Goal: Task Accomplishment & Management: Manage account settings

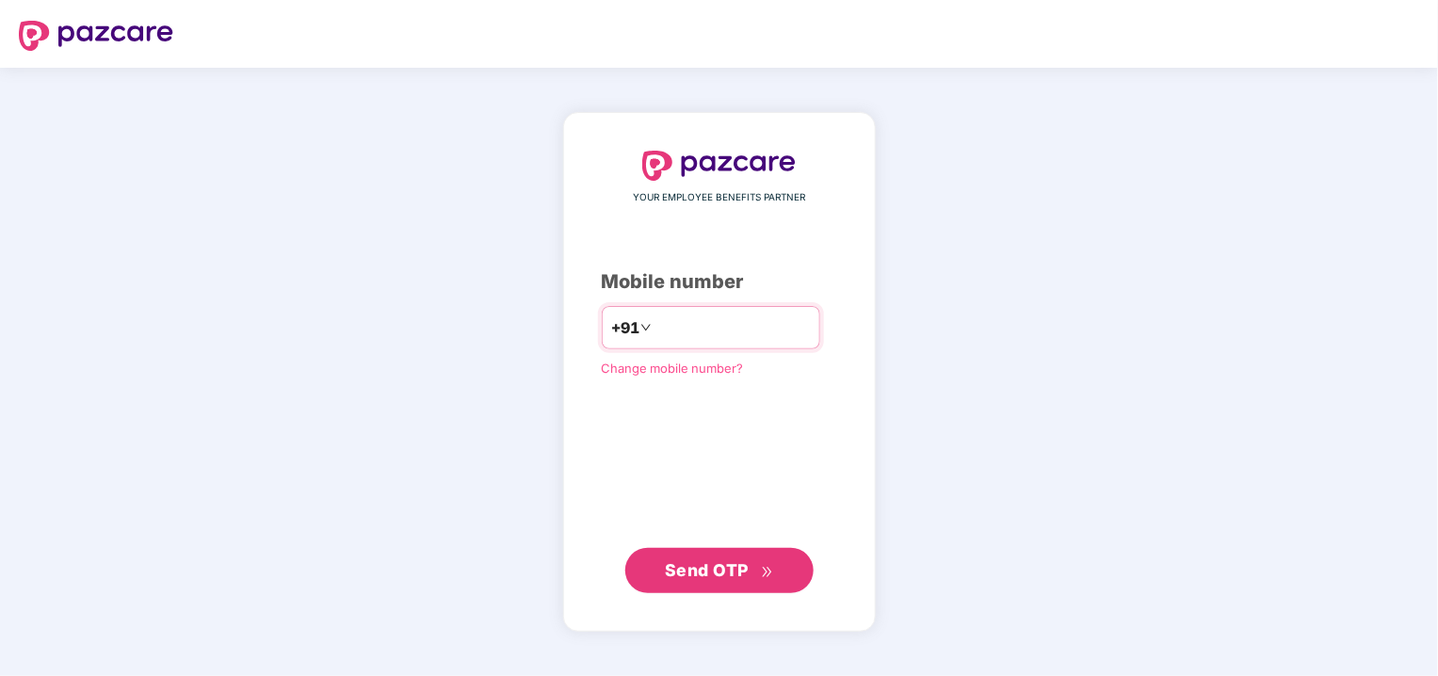
type input "**********"
click at [701, 567] on span "Send OTP" at bounding box center [707, 570] width 84 height 20
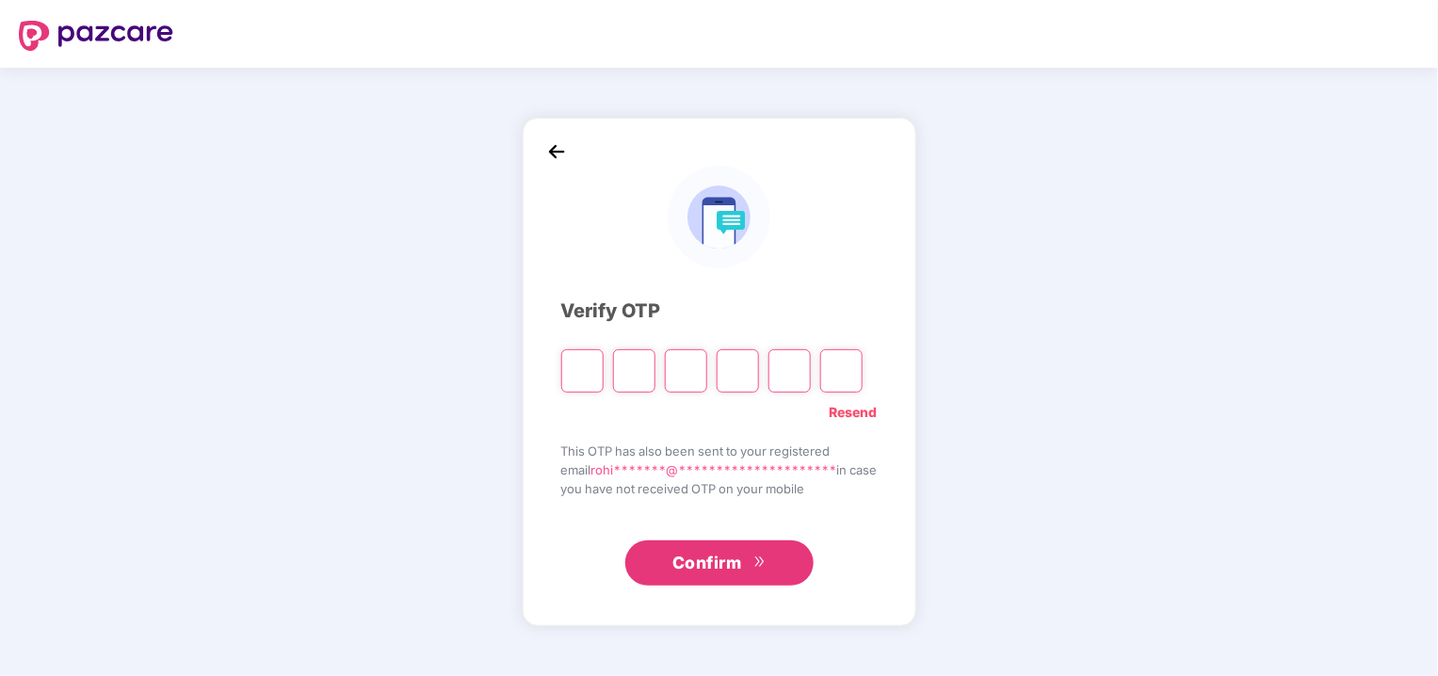
type input "*"
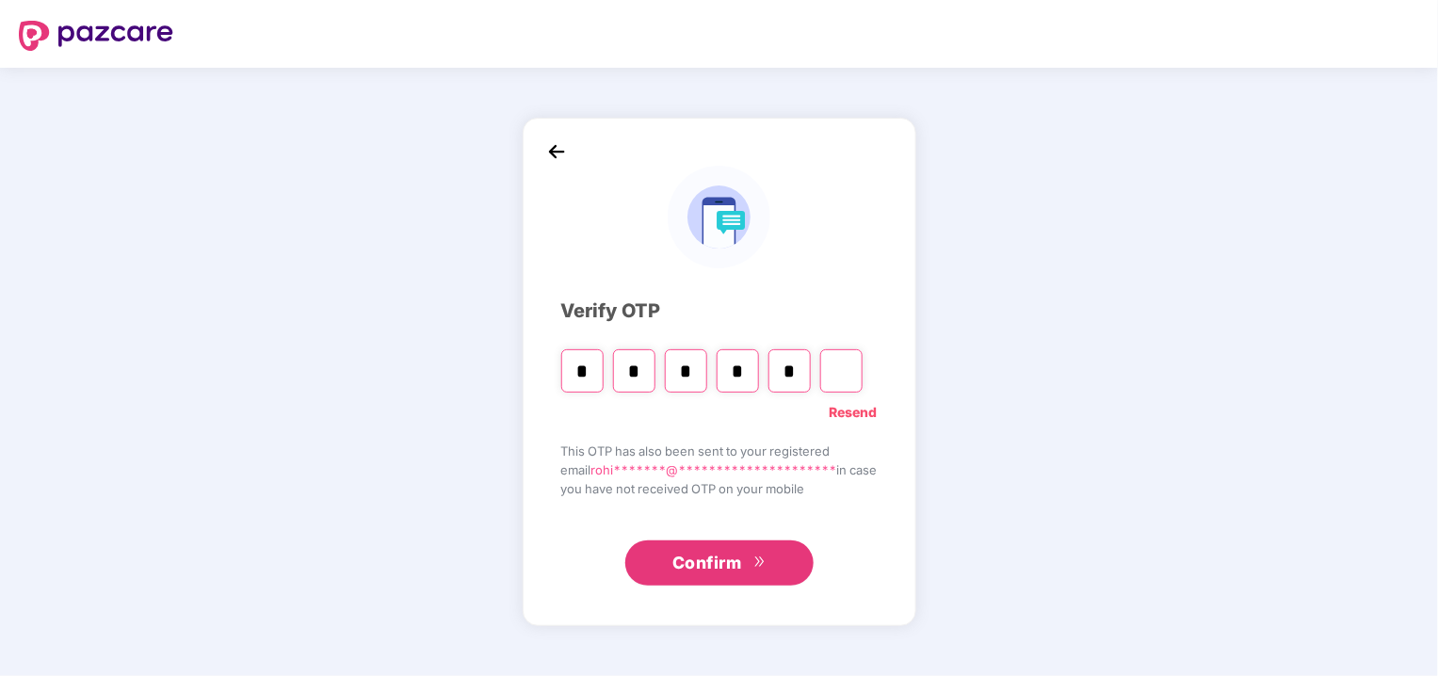
type input "*"
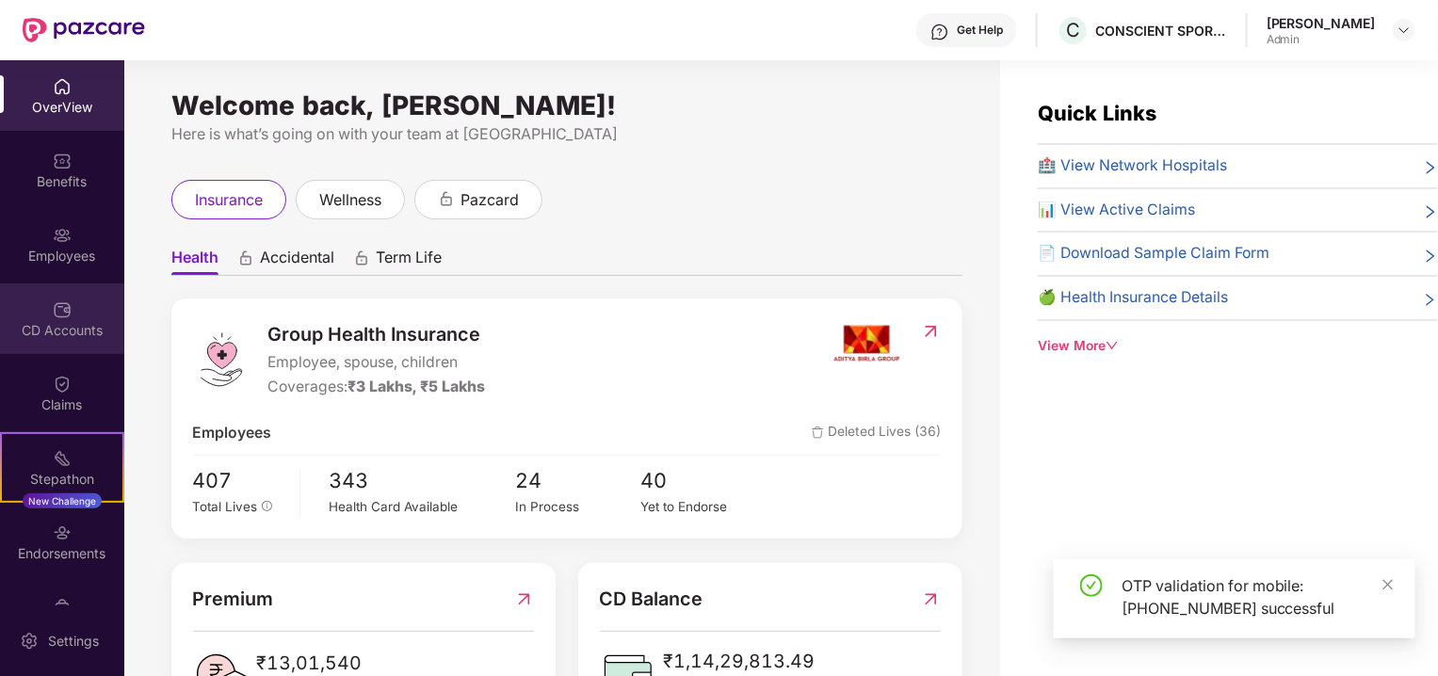
click at [73, 332] on div "CD Accounts" at bounding box center [62, 330] width 124 height 19
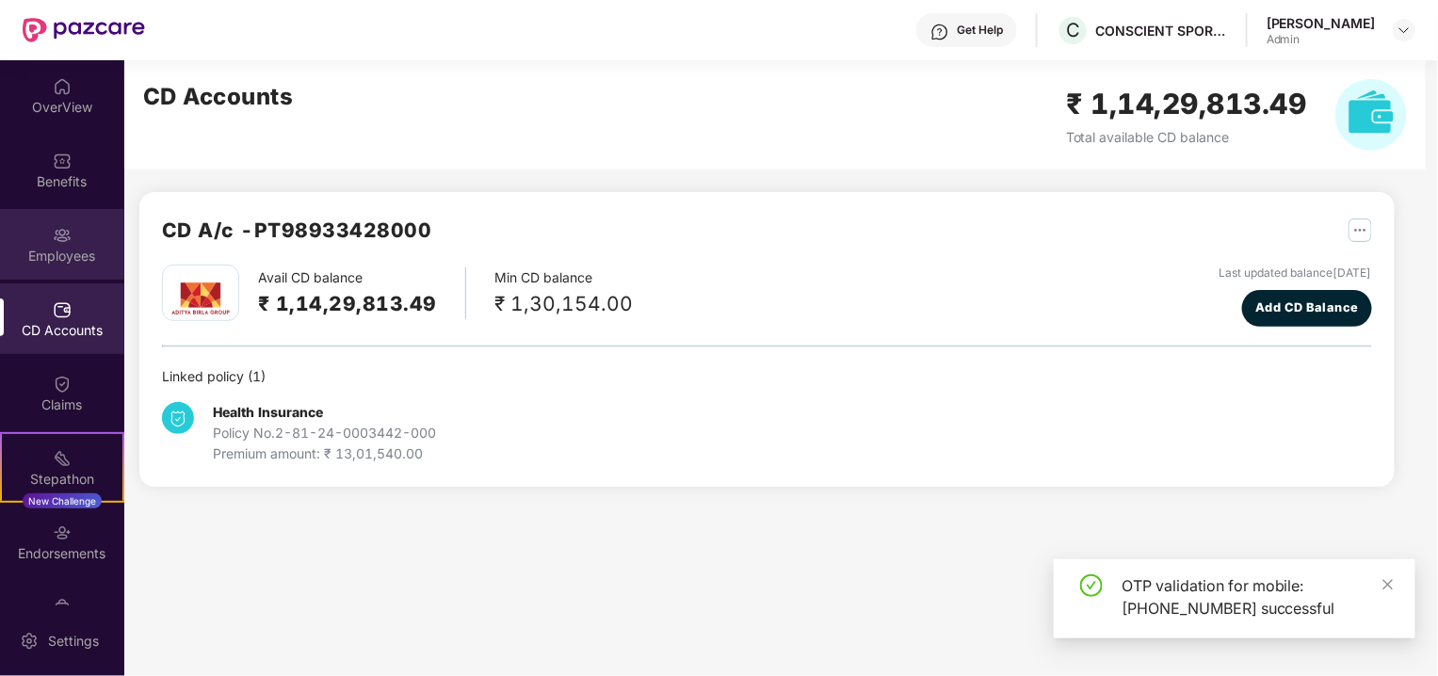
click at [68, 265] on div "Employees" at bounding box center [62, 256] width 124 height 19
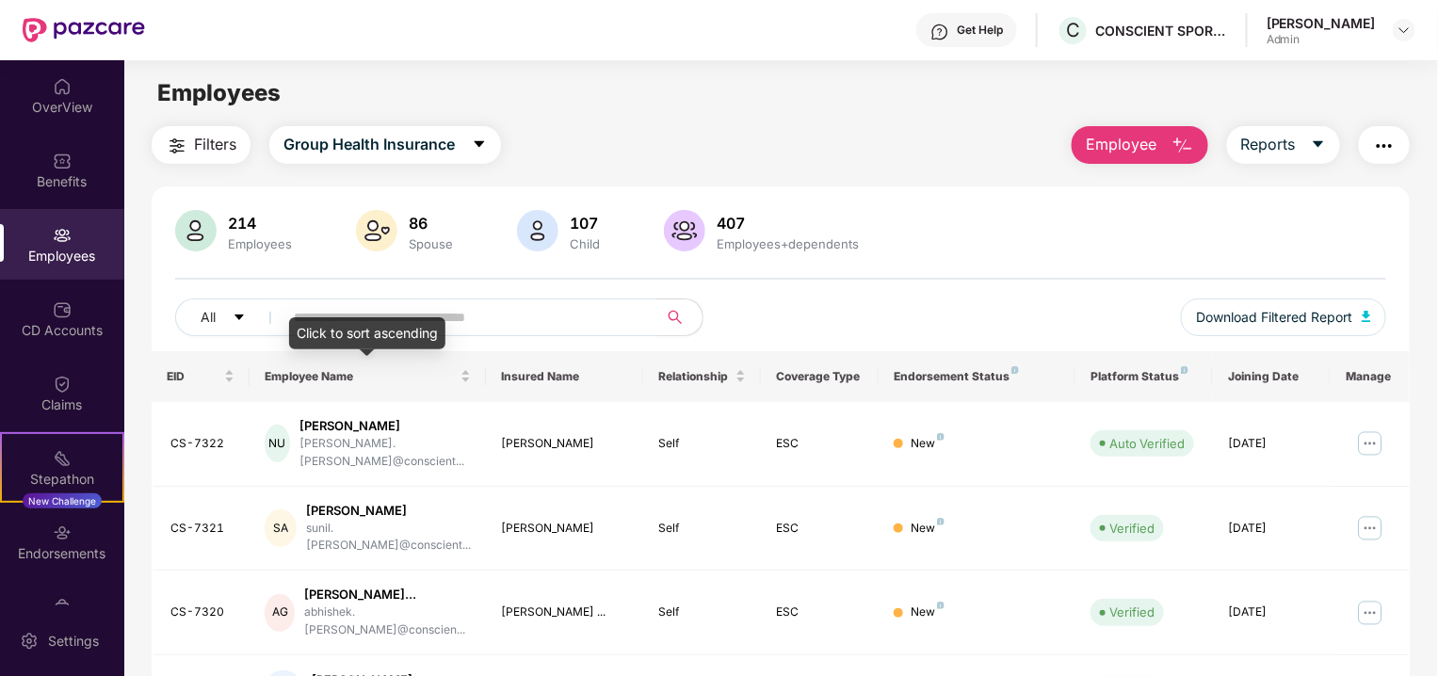
click at [366, 317] on div "Click to sort ascending" at bounding box center [367, 333] width 156 height 32
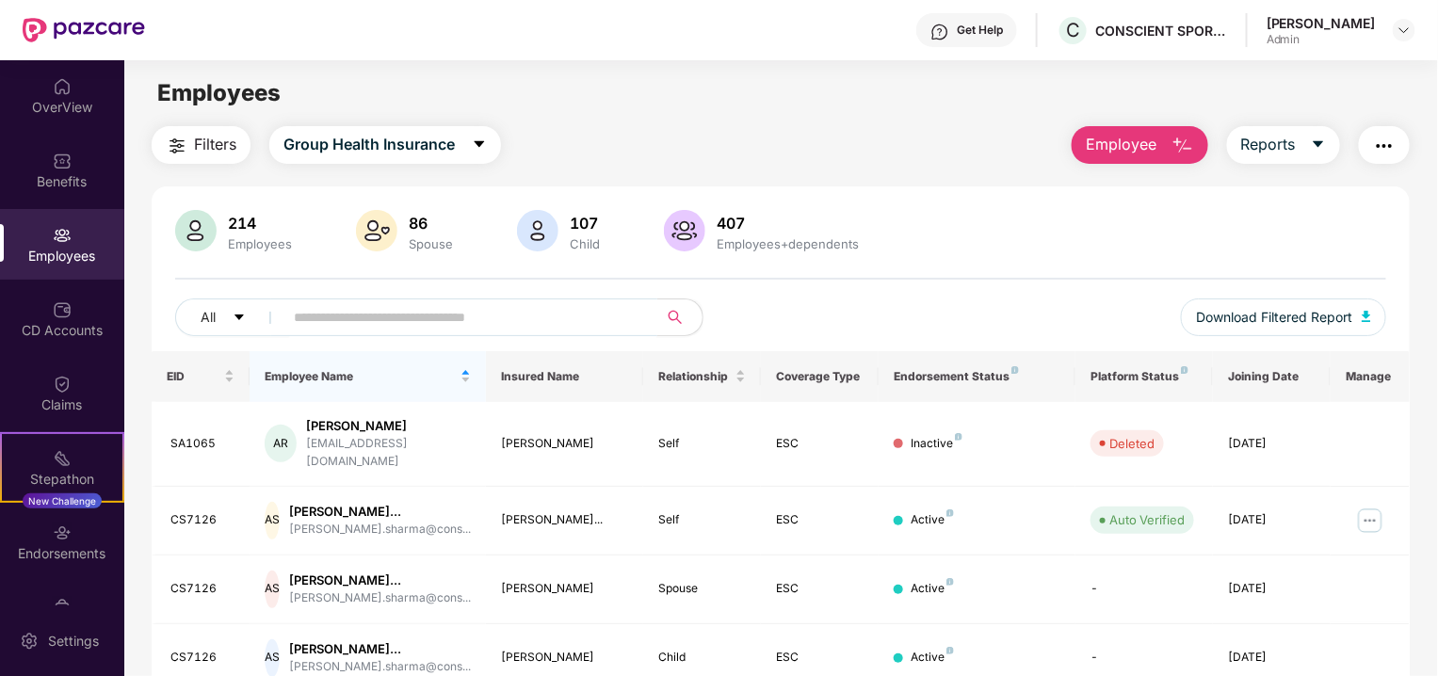
click at [365, 311] on input "text" at bounding box center [463, 317] width 338 height 28
click at [466, 378] on div "Employee Name" at bounding box center [367, 376] width 205 height 18
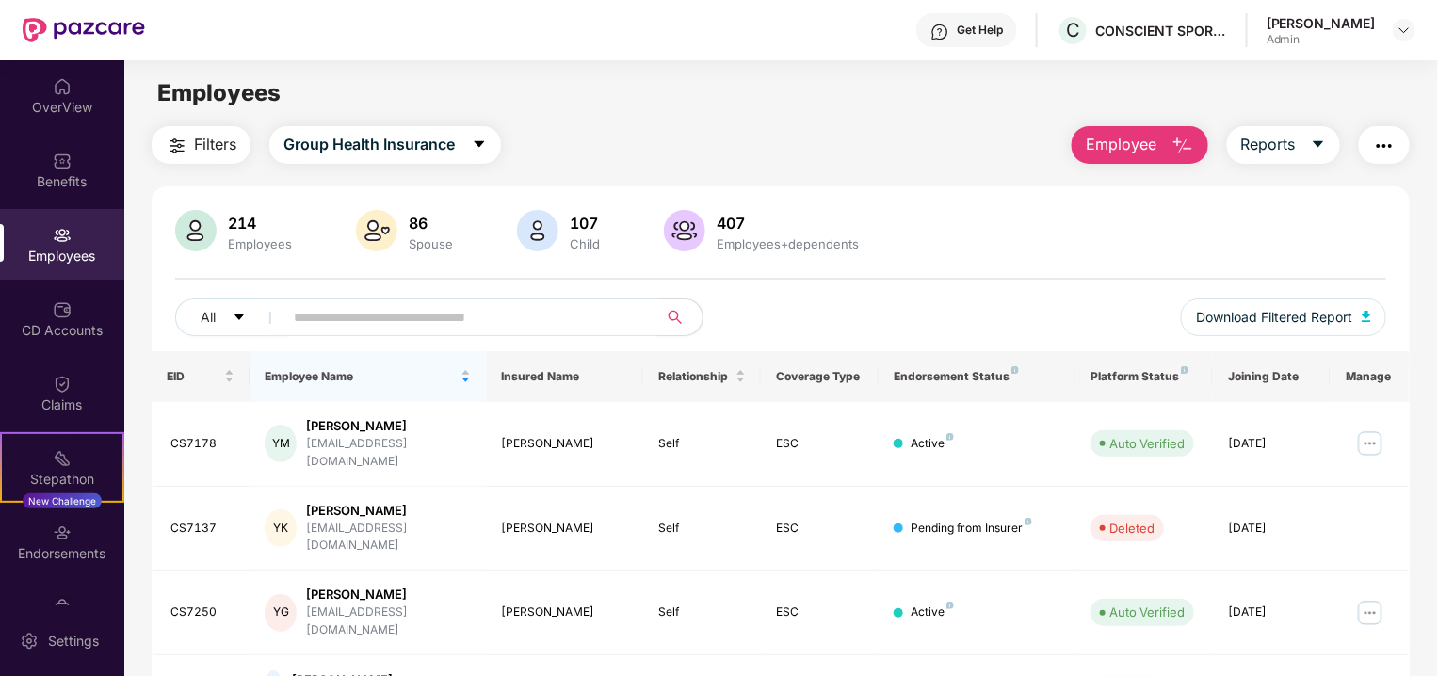
click at [444, 306] on input "text" at bounding box center [463, 317] width 338 height 28
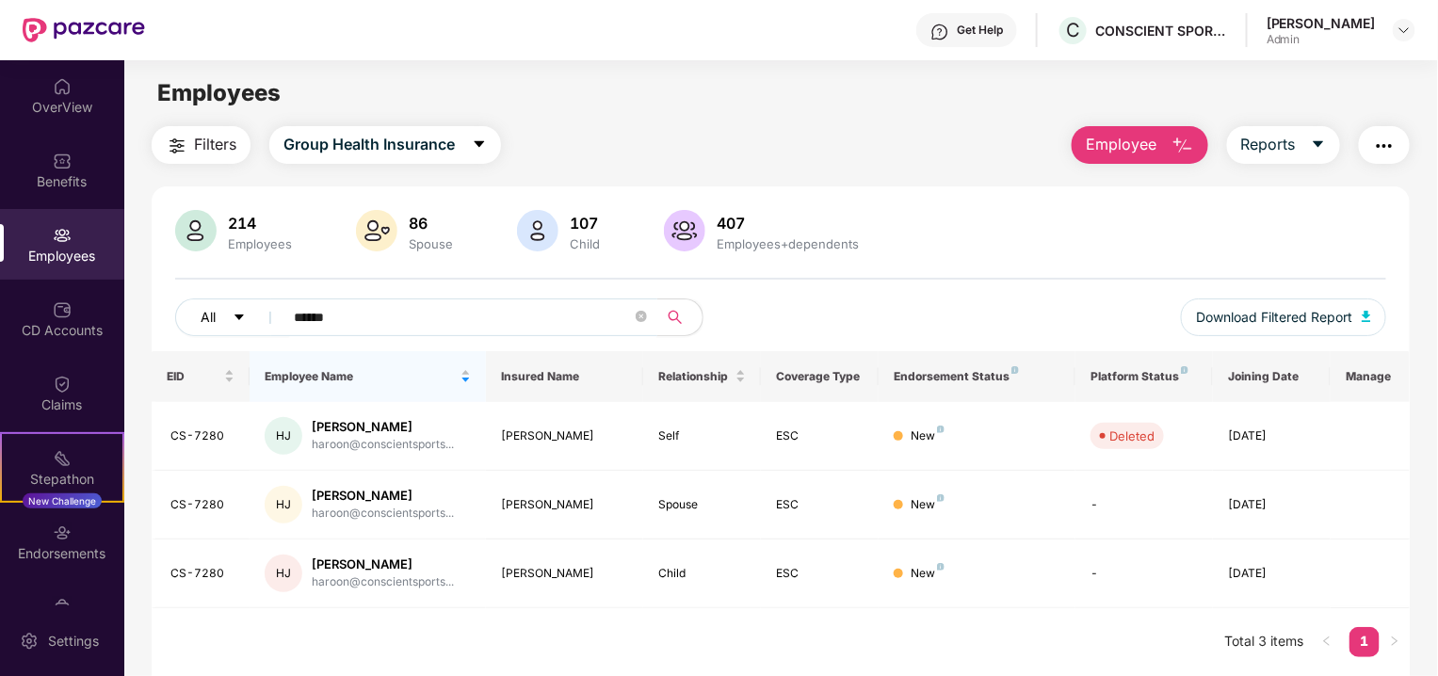
drag, startPoint x: 503, startPoint y: 315, endPoint x: 237, endPoint y: 328, distance: 265.8
click at [237, 328] on div "All ******" at bounding box center [478, 318] width 606 height 38
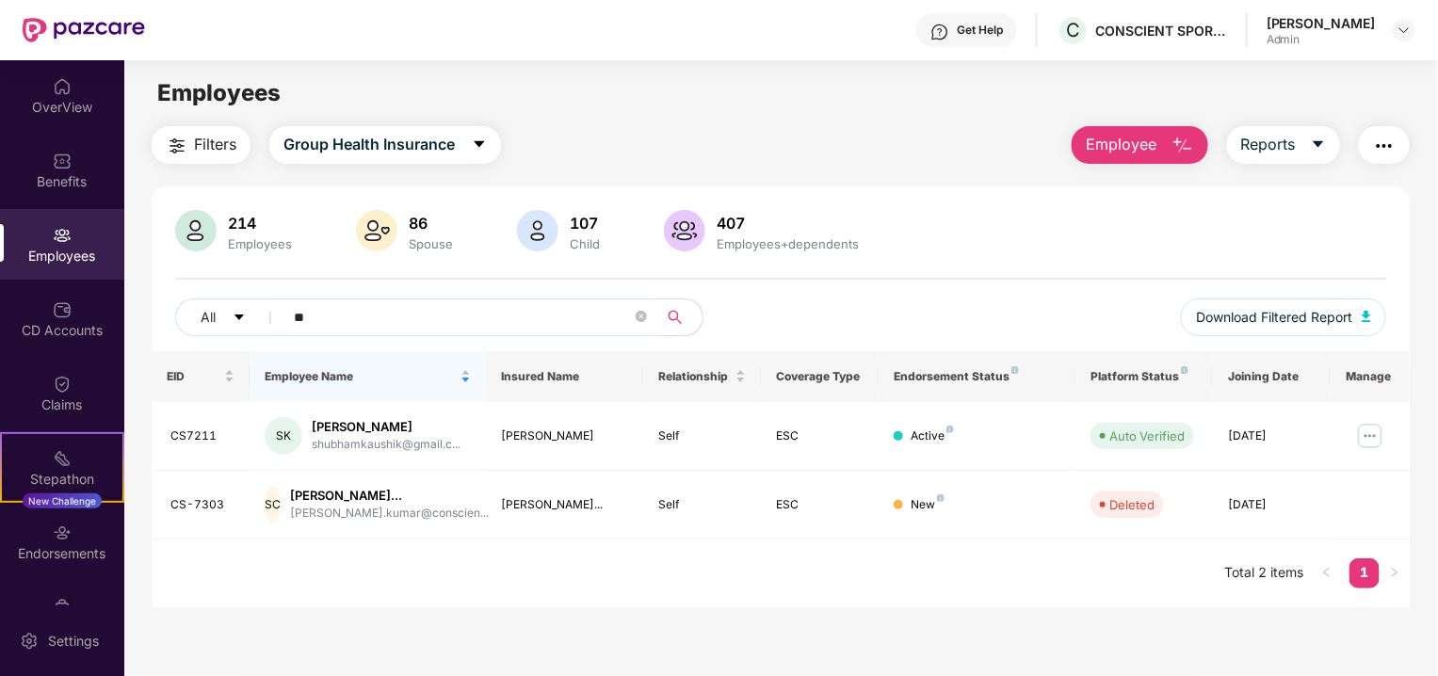
type input "*"
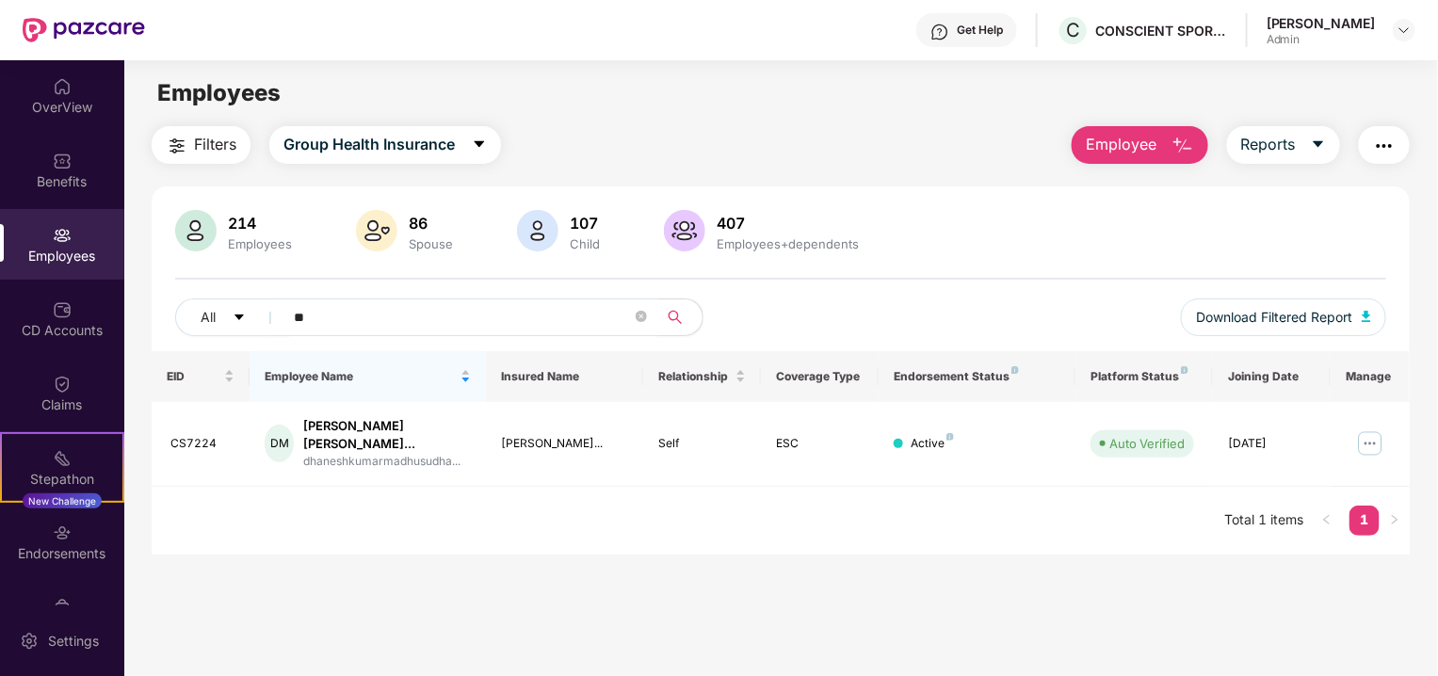
type input "*"
type input "******"
click at [1369, 439] on img at bounding box center [1370, 443] width 30 height 30
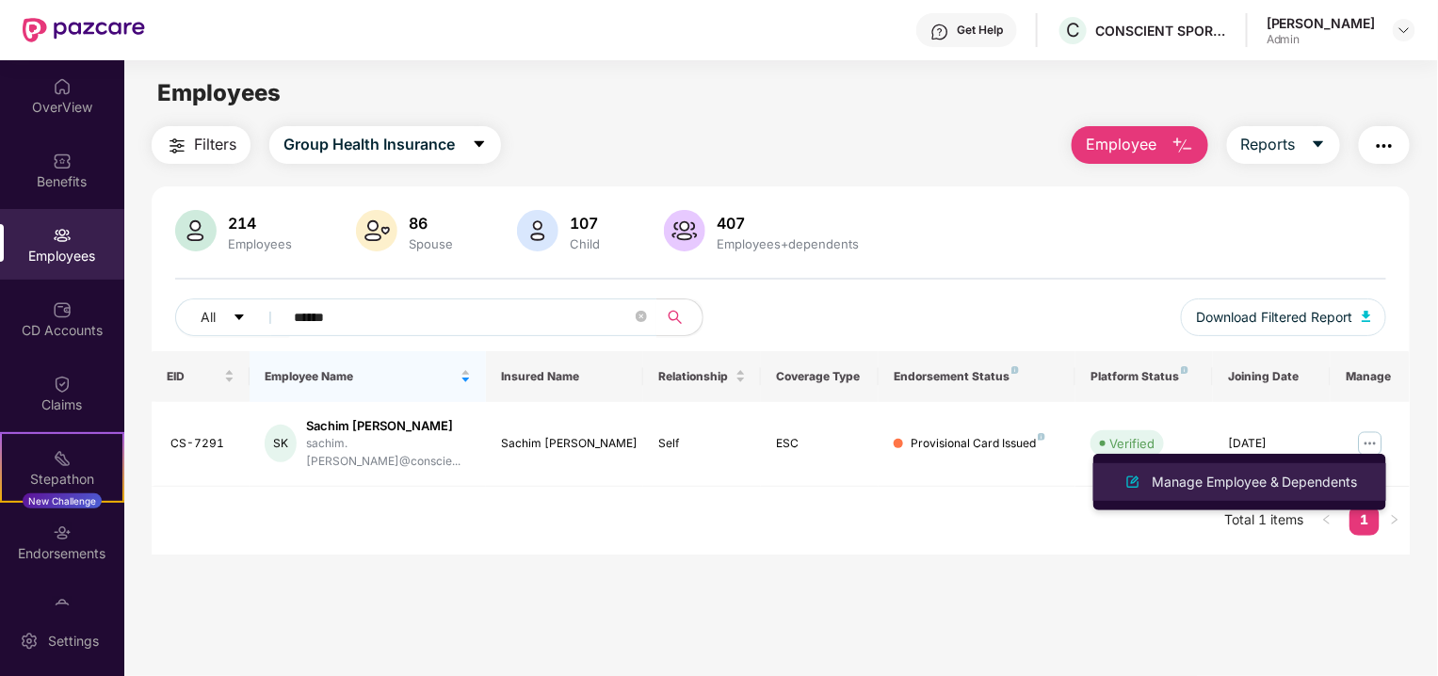
click at [1292, 464] on li "Manage Employee & Dependents" at bounding box center [1239, 482] width 293 height 38
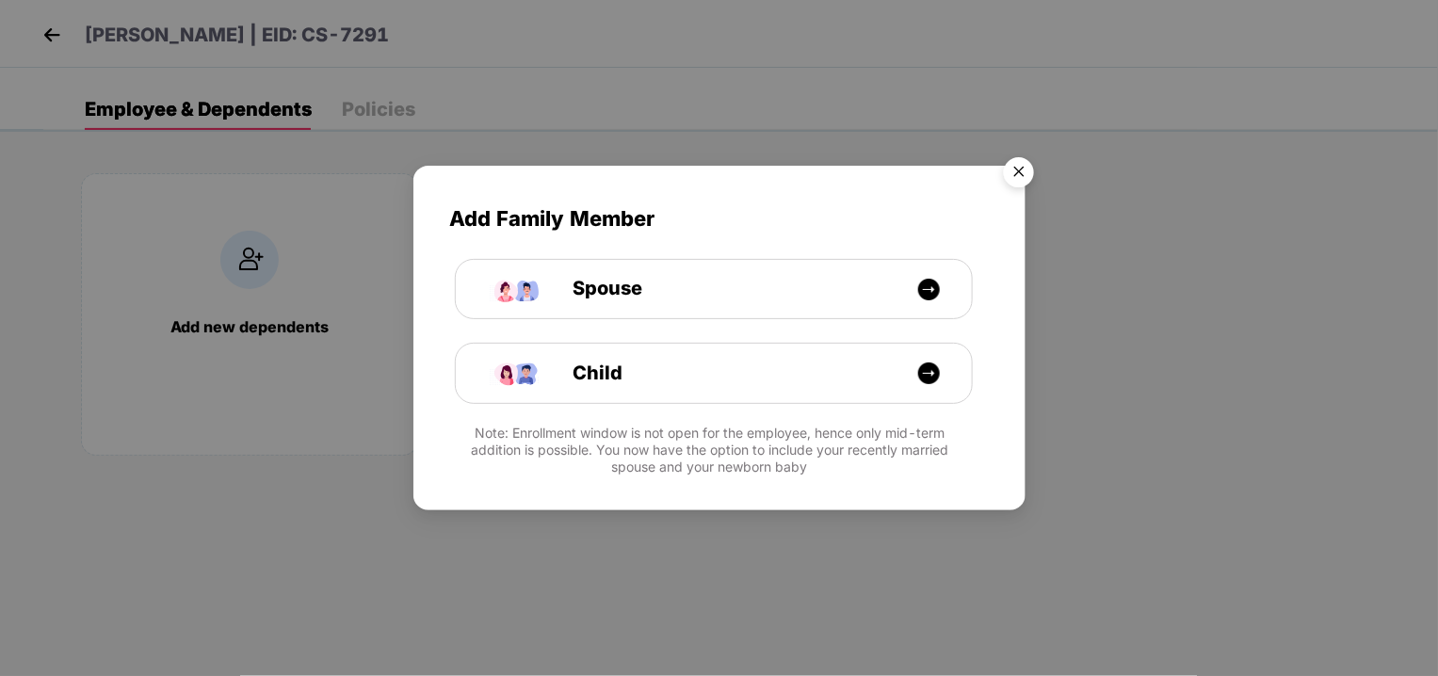
click at [1022, 180] on img "Close" at bounding box center [1019, 175] width 53 height 53
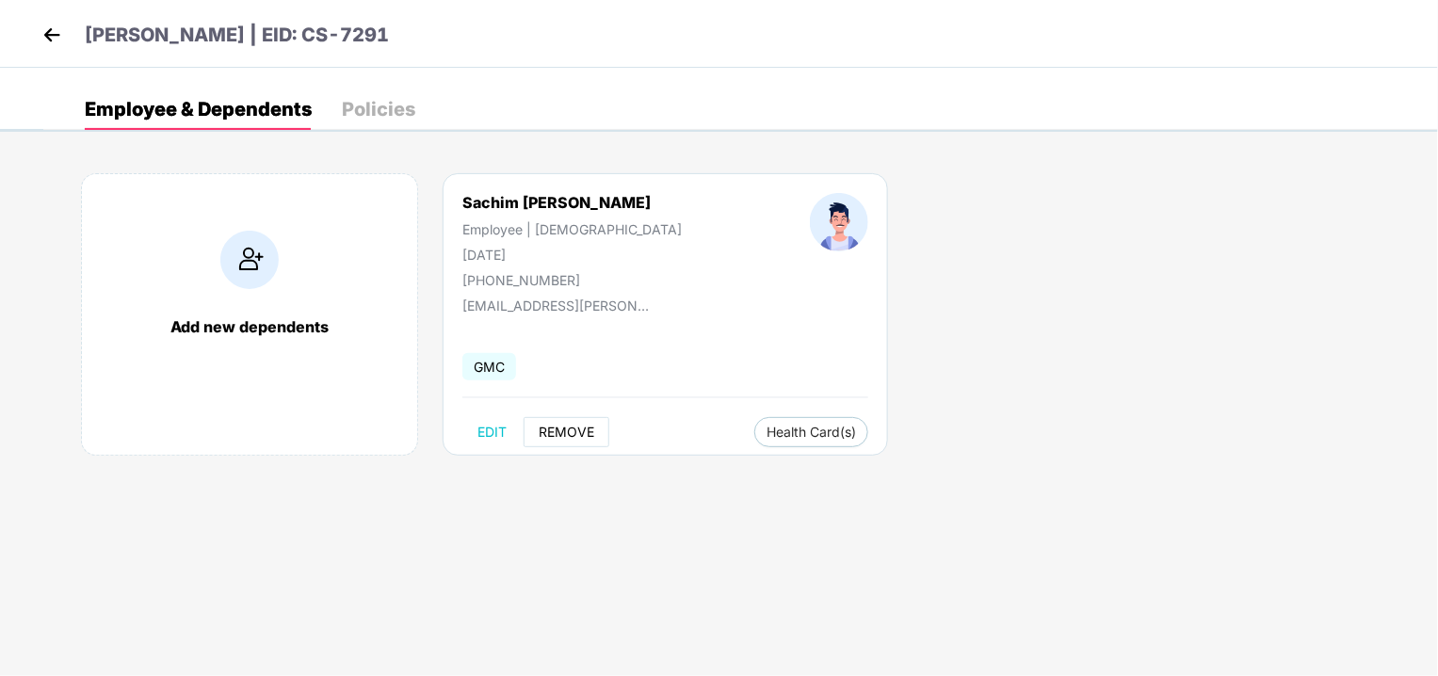
click at [562, 439] on button "REMOVE" at bounding box center [567, 432] width 86 height 30
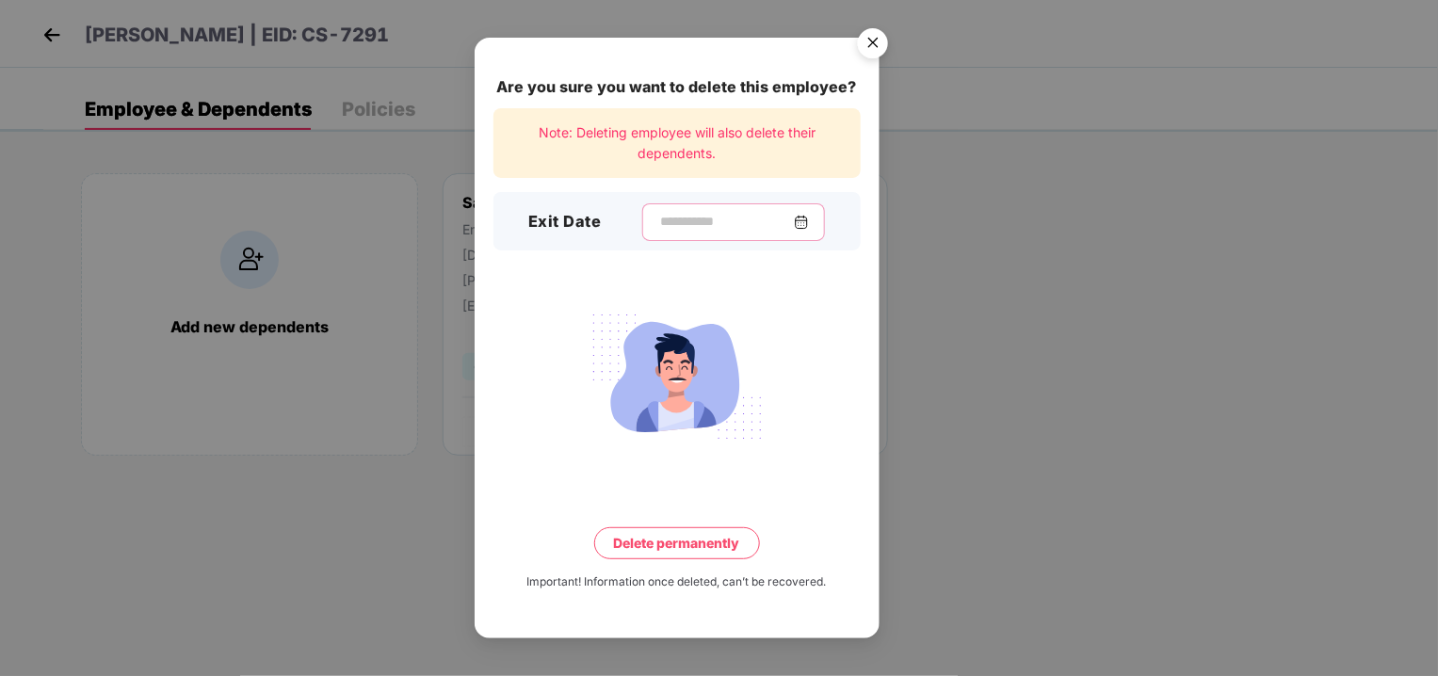
click at [700, 218] on input at bounding box center [726, 222] width 136 height 20
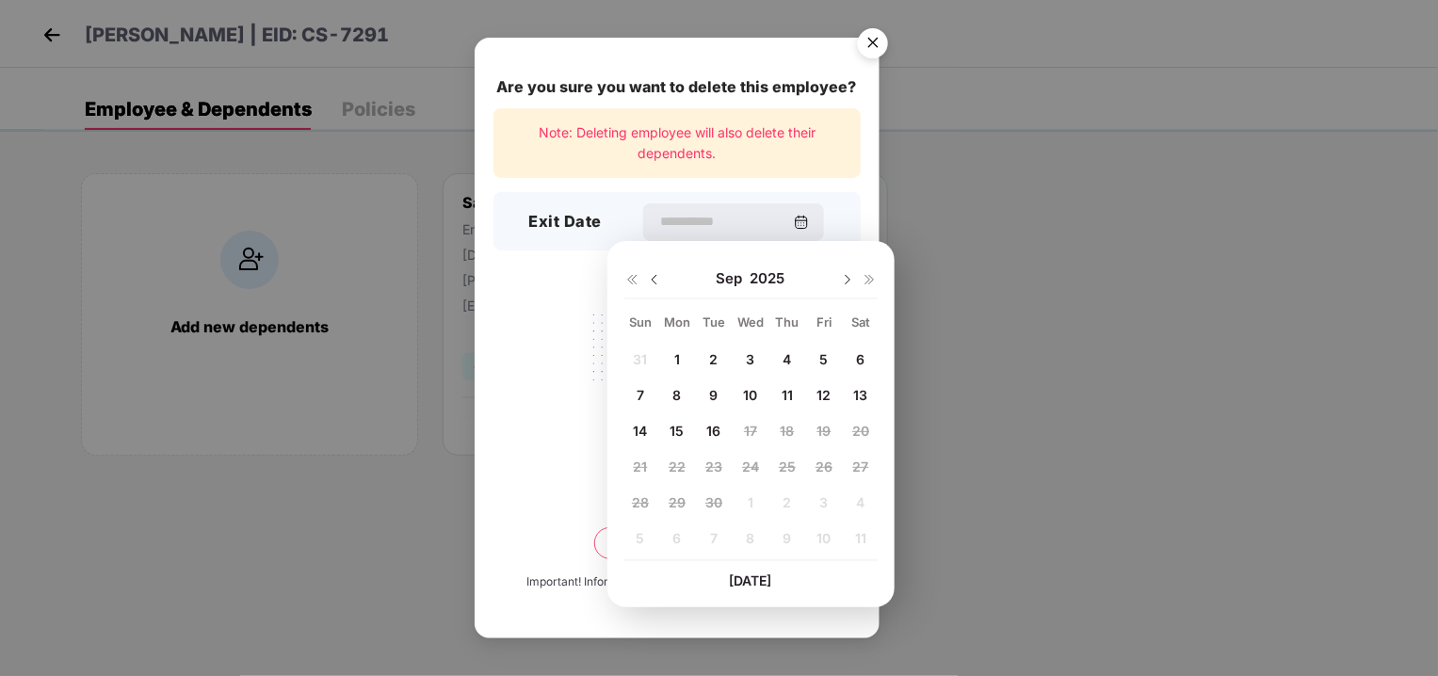
click at [650, 278] on img at bounding box center [654, 279] width 15 height 15
click at [650, 533] on div "31" at bounding box center [640, 538] width 28 height 28
type input "**********"
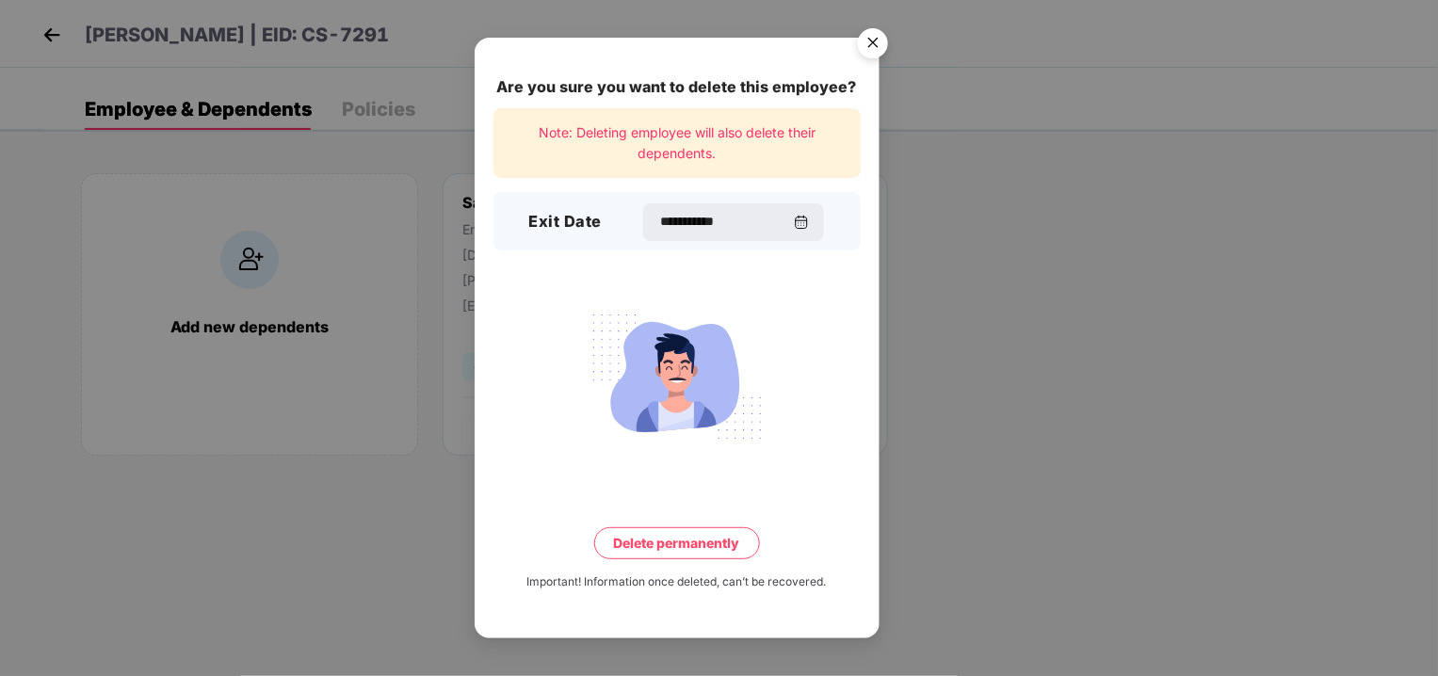
click at [654, 549] on button "Delete permanently" at bounding box center [677, 543] width 166 height 32
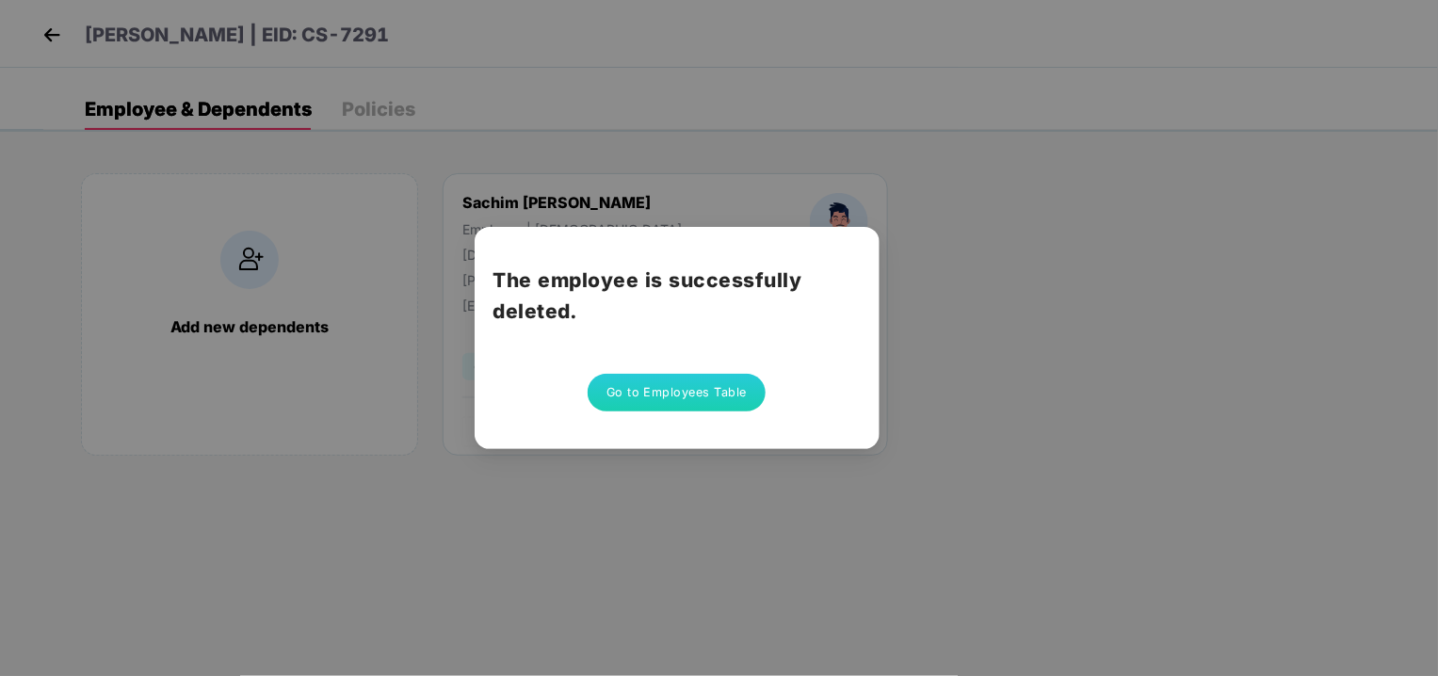
click at [699, 399] on button "Go to Employees Table" at bounding box center [677, 393] width 179 height 38
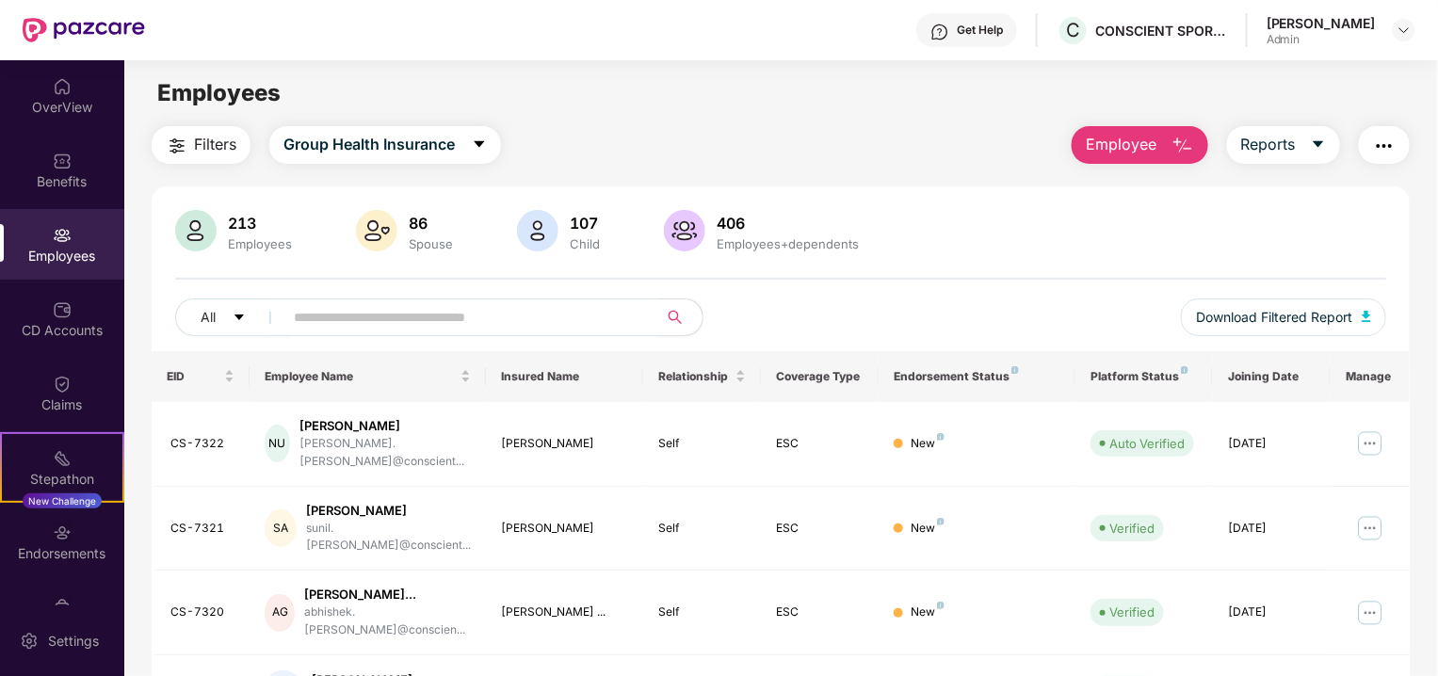
click at [477, 323] on input "text" at bounding box center [463, 317] width 338 height 28
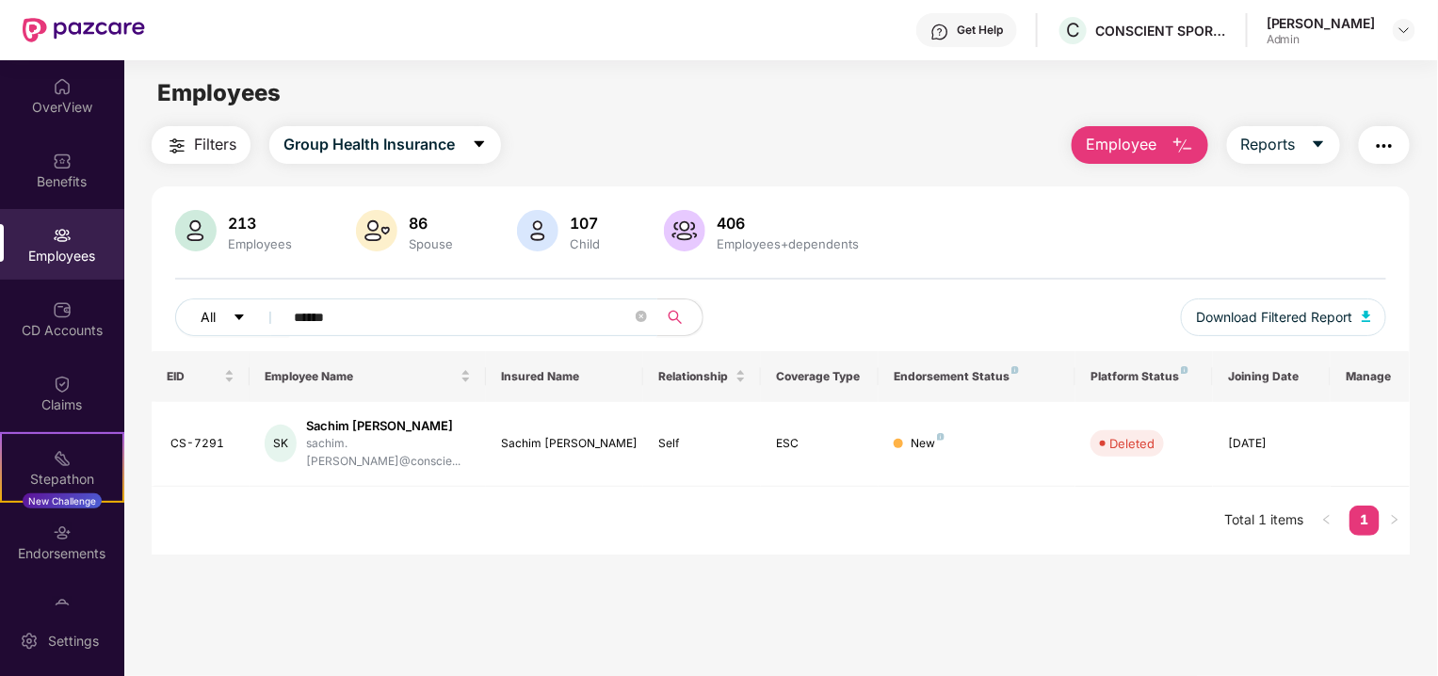
drag, startPoint x: 432, startPoint y: 316, endPoint x: 260, endPoint y: 334, distance: 173.3
click at [260, 334] on div "All ******" at bounding box center [478, 318] width 606 height 38
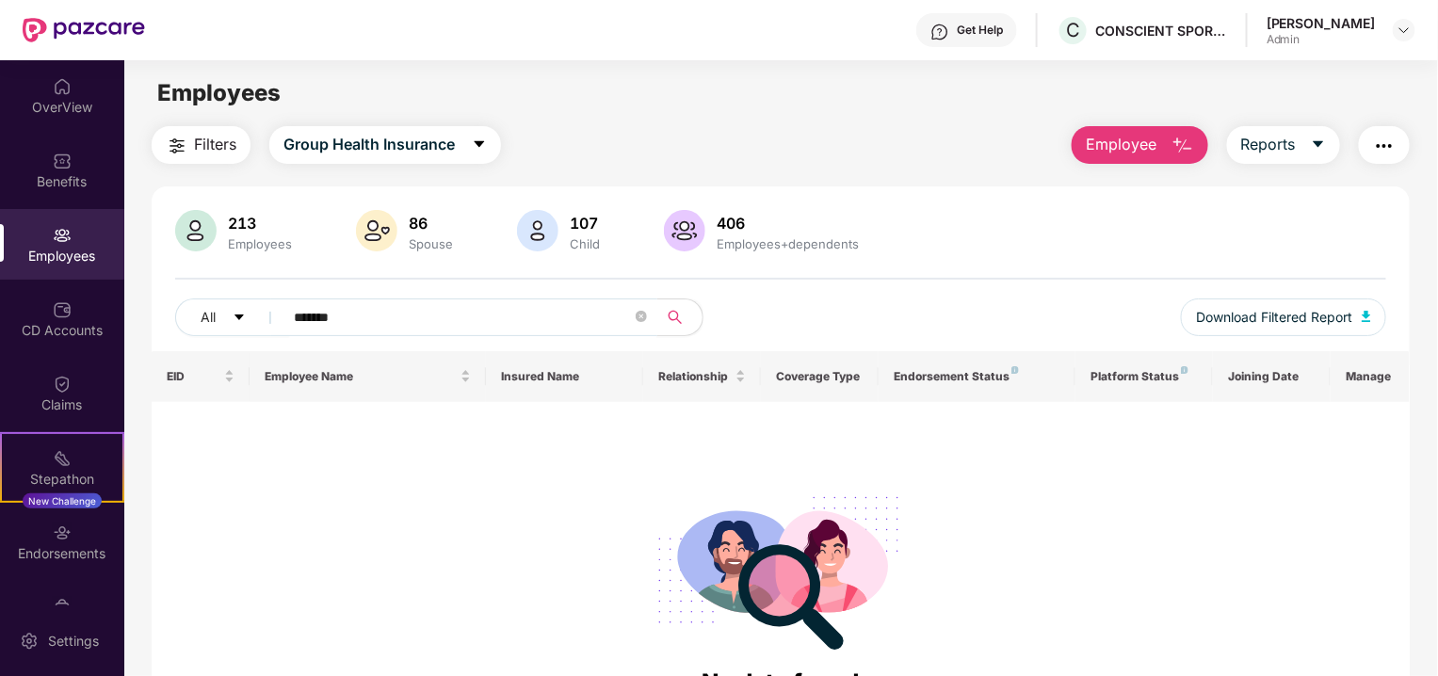
type input "*******"
click at [499, 478] on div at bounding box center [781, 569] width 1228 height 191
click at [641, 320] on icon "close-circle" at bounding box center [641, 316] width 11 height 11
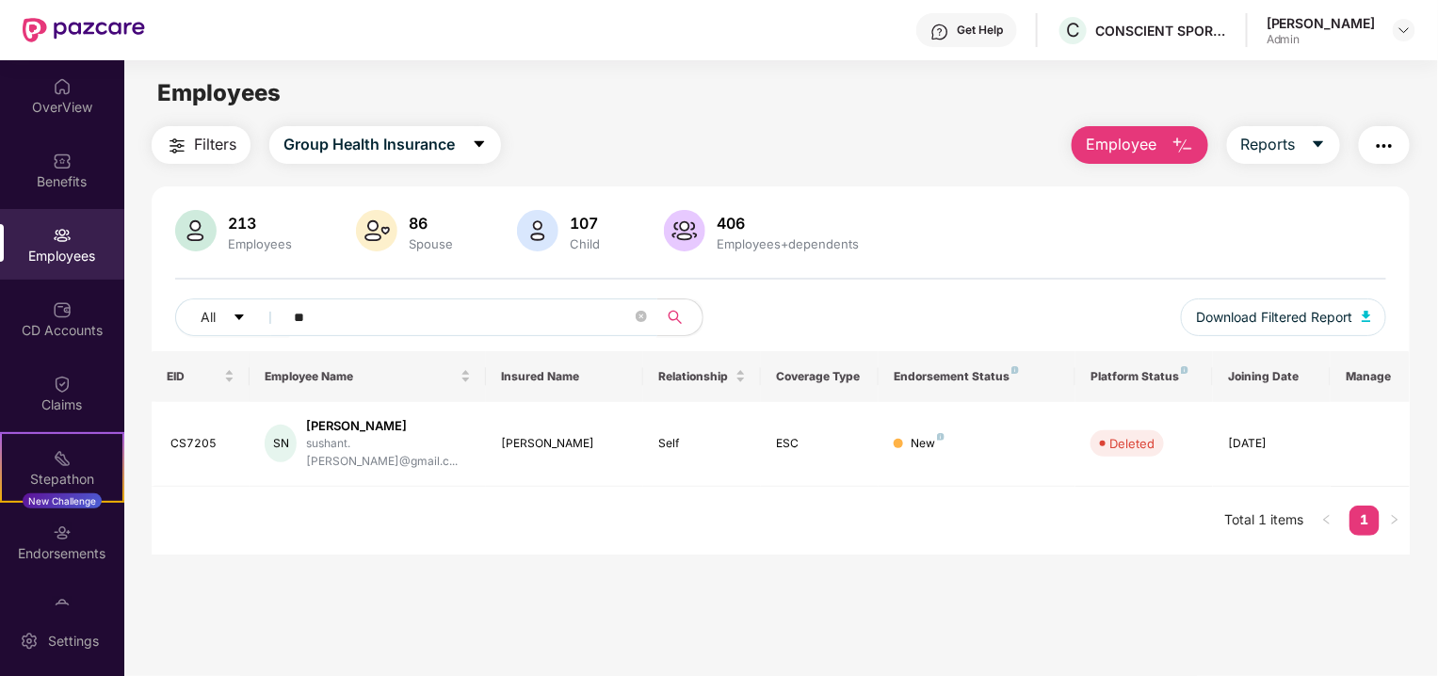
type input "*"
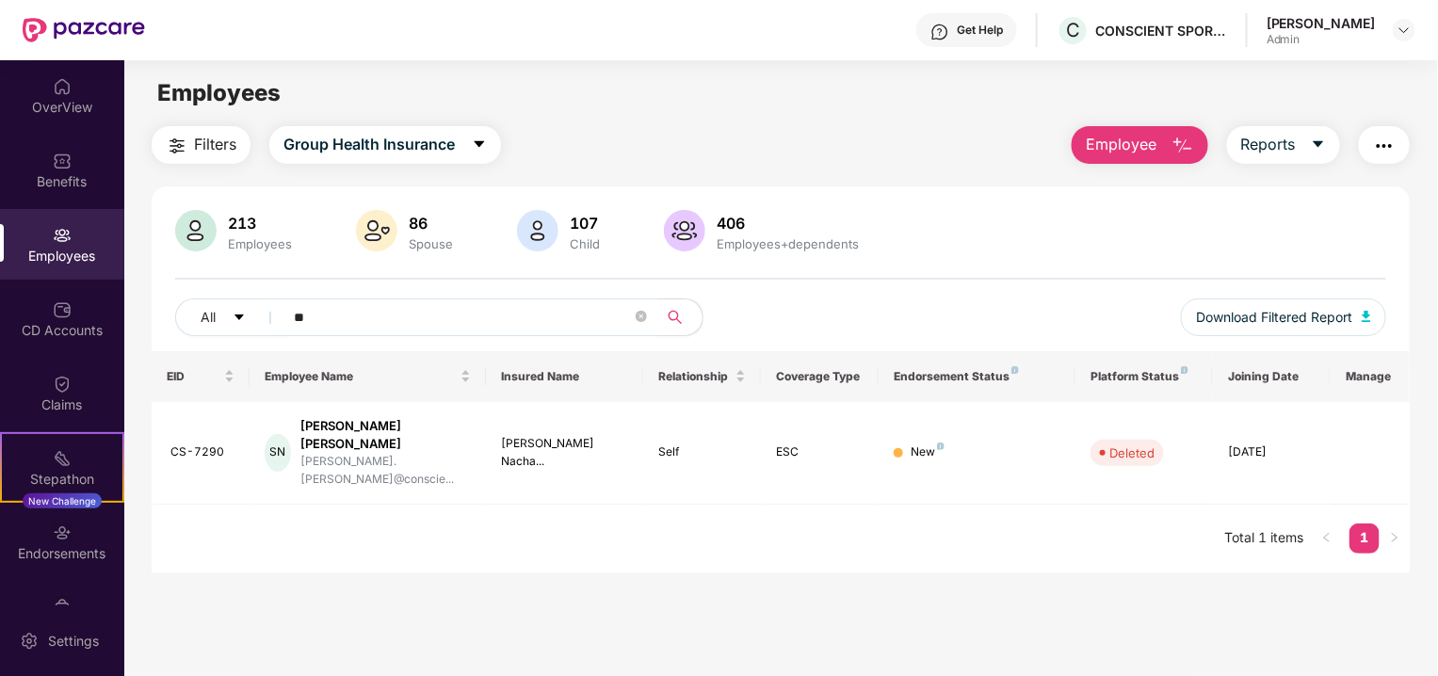
type input "*"
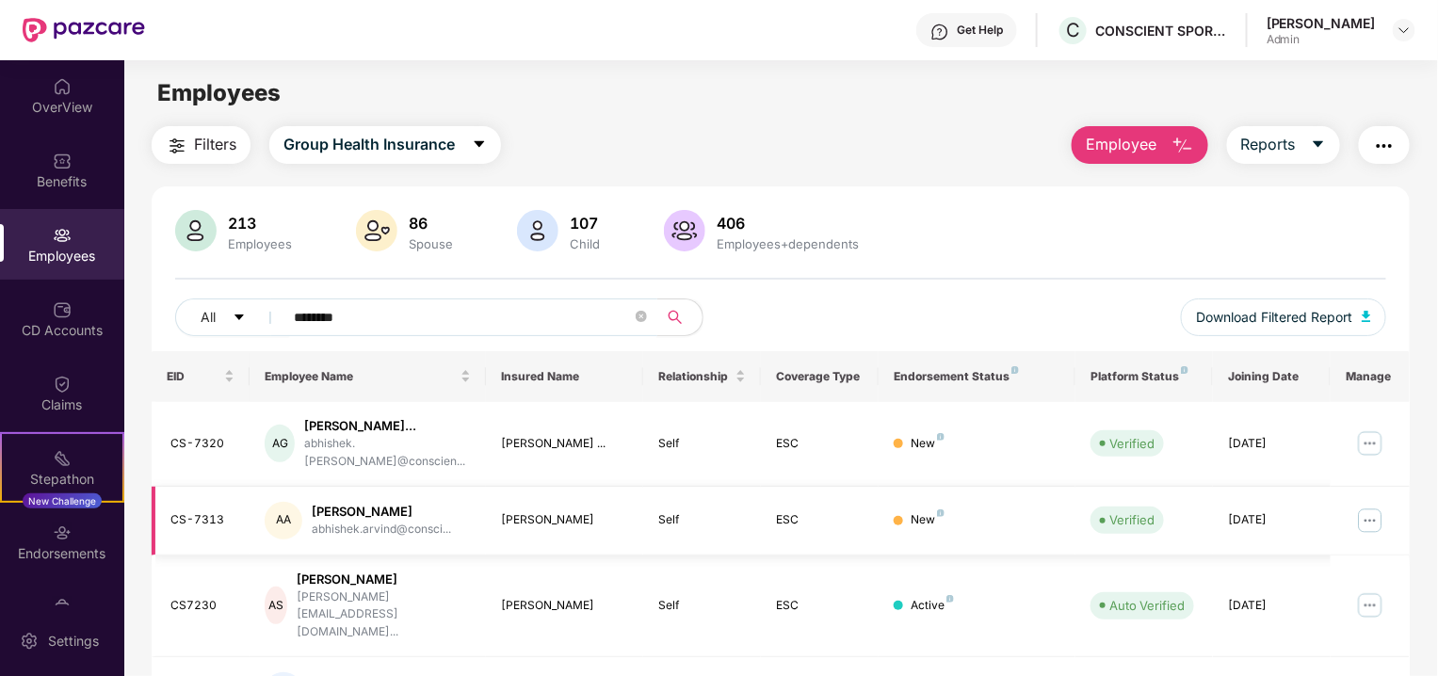
scroll to position [17, 0]
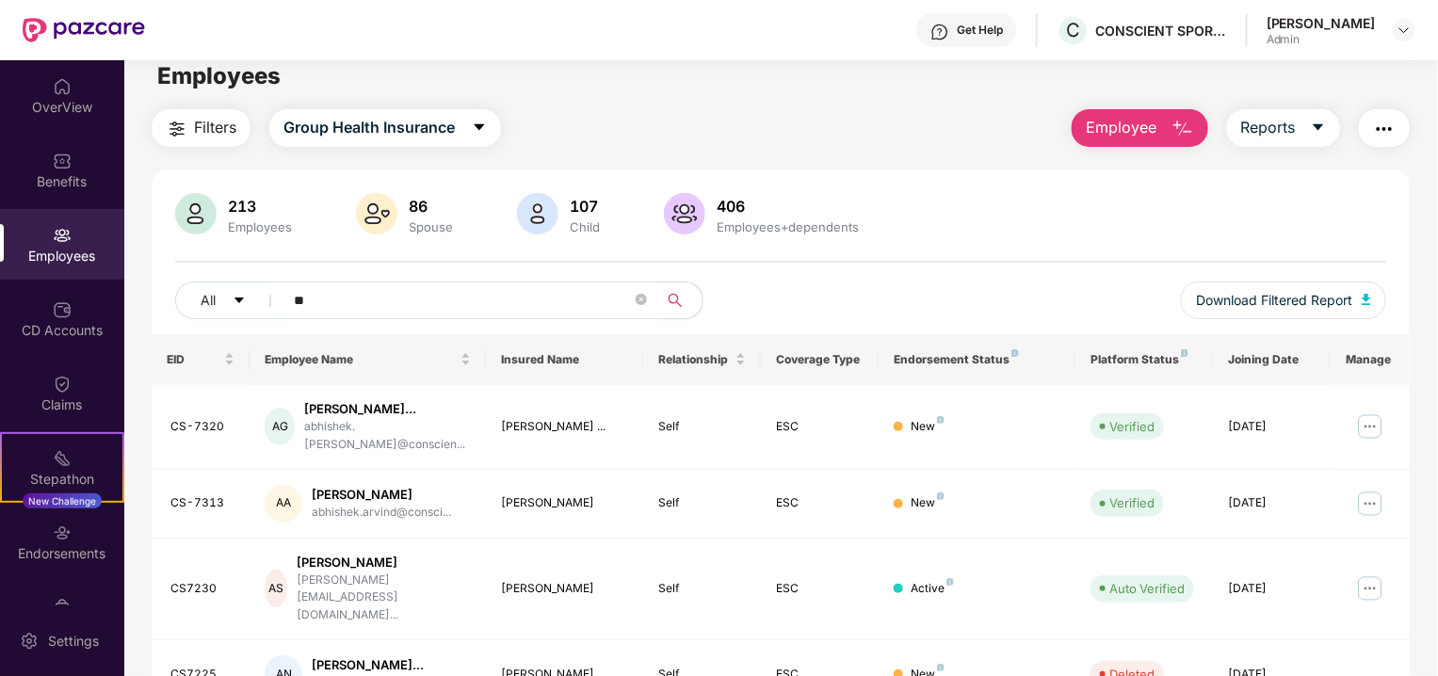
type input "*"
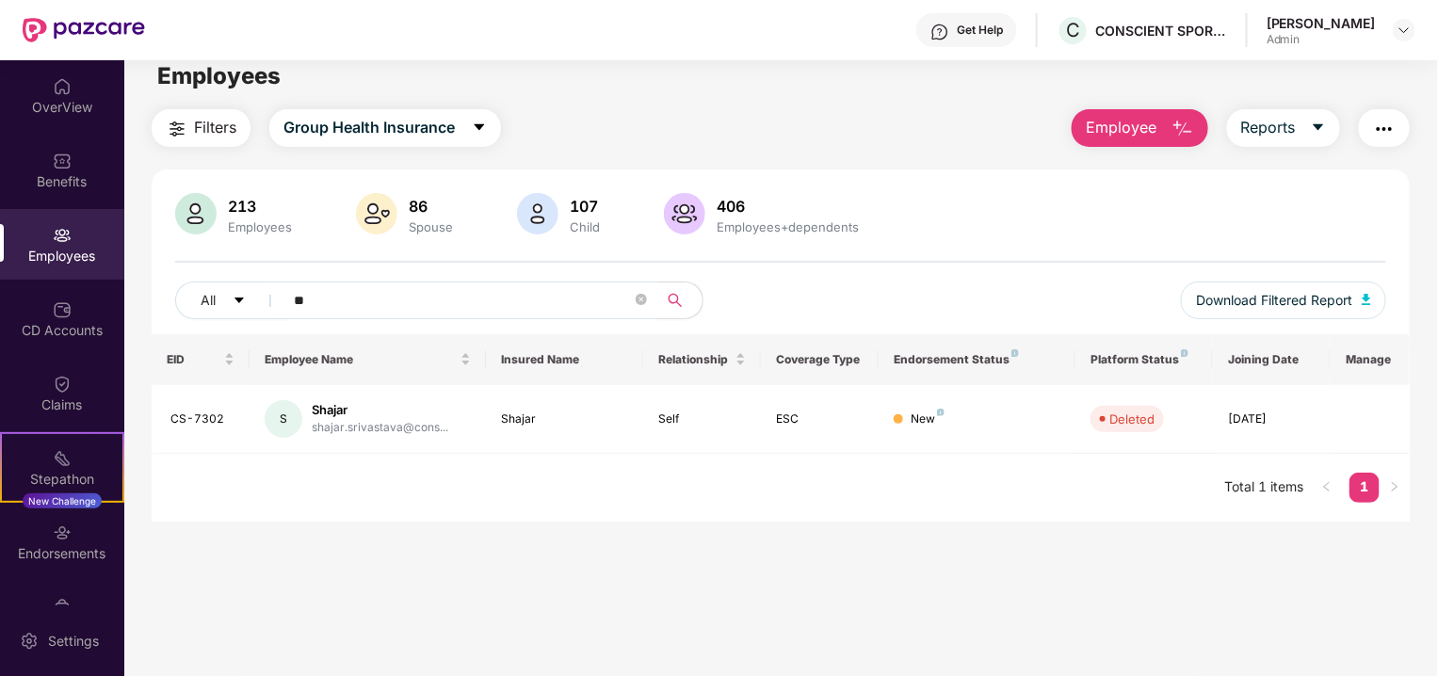
type input "*"
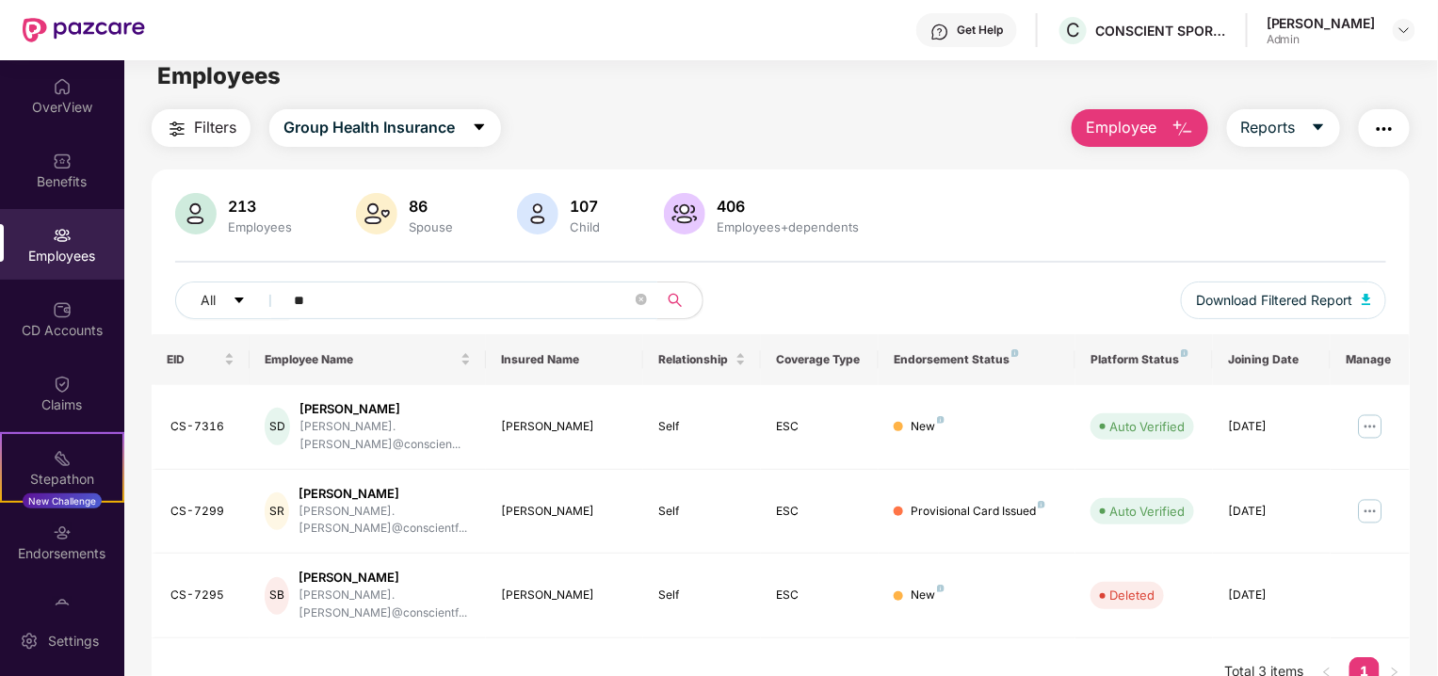
type input "*"
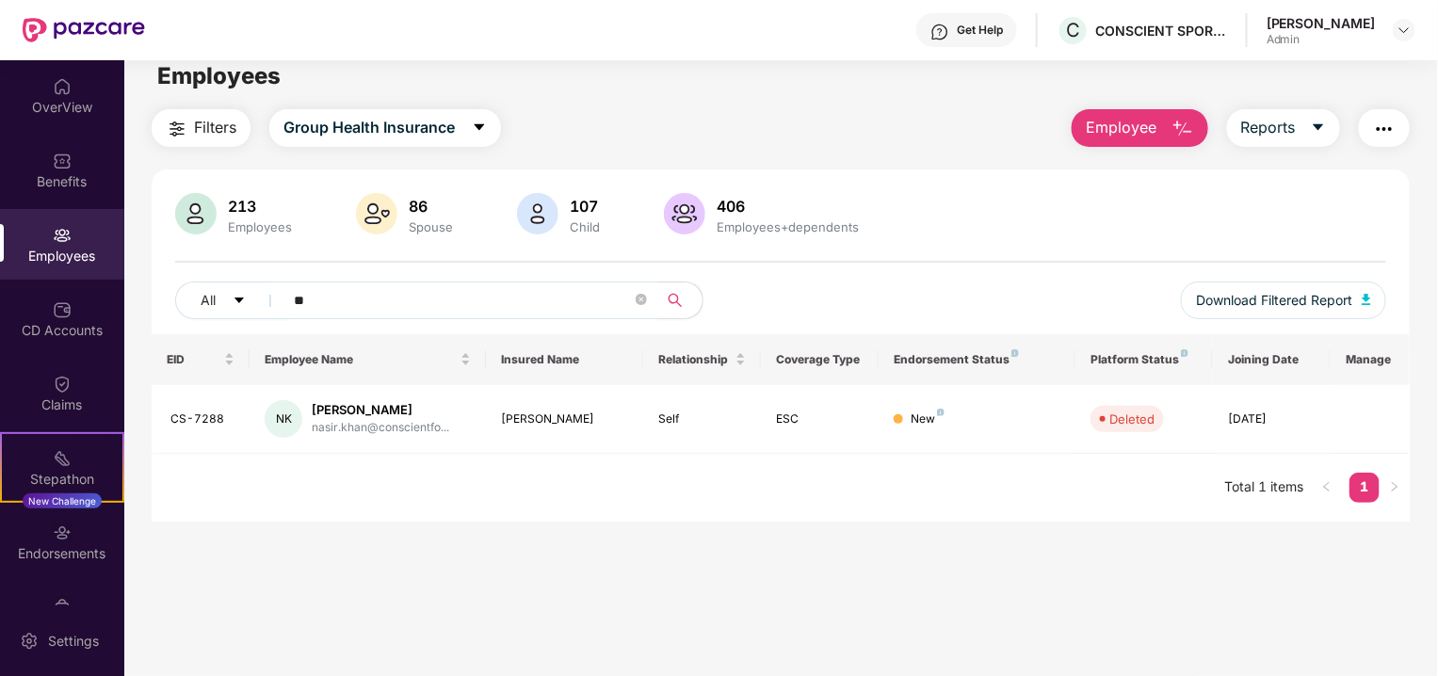
type input "*"
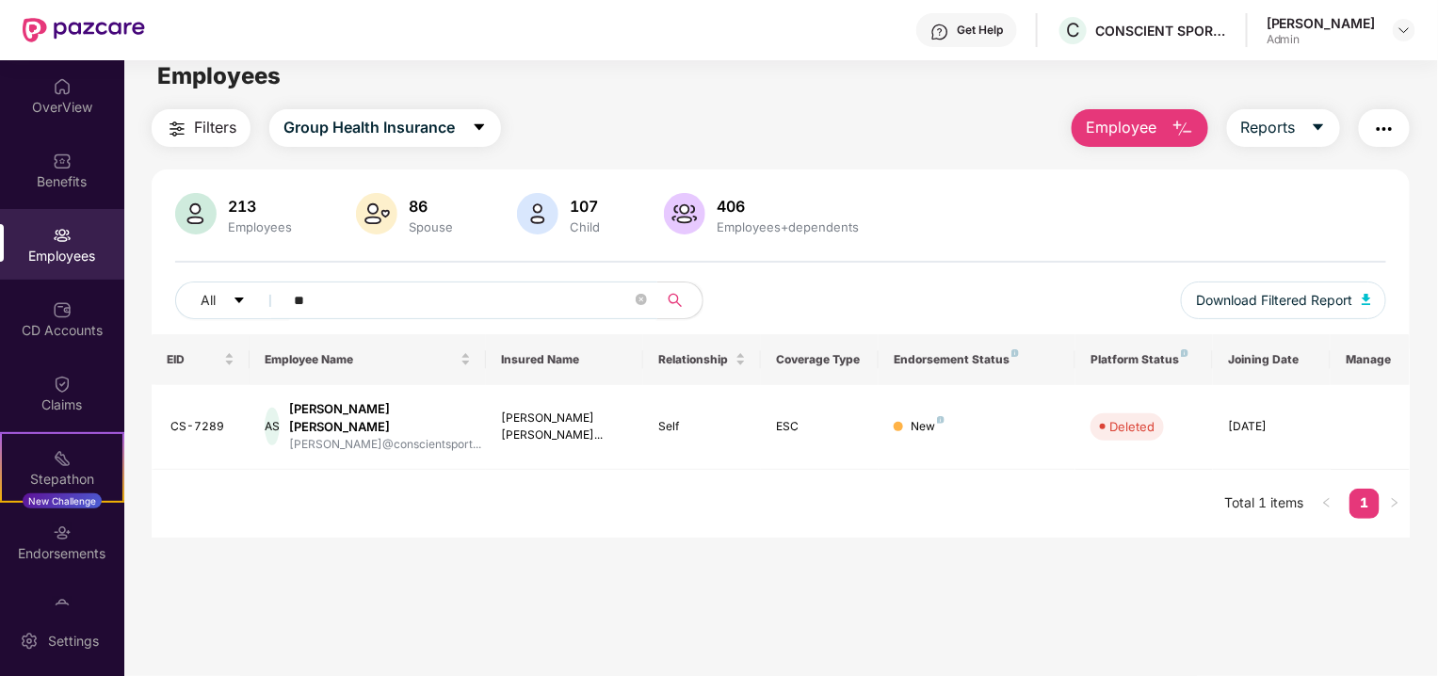
type input "*"
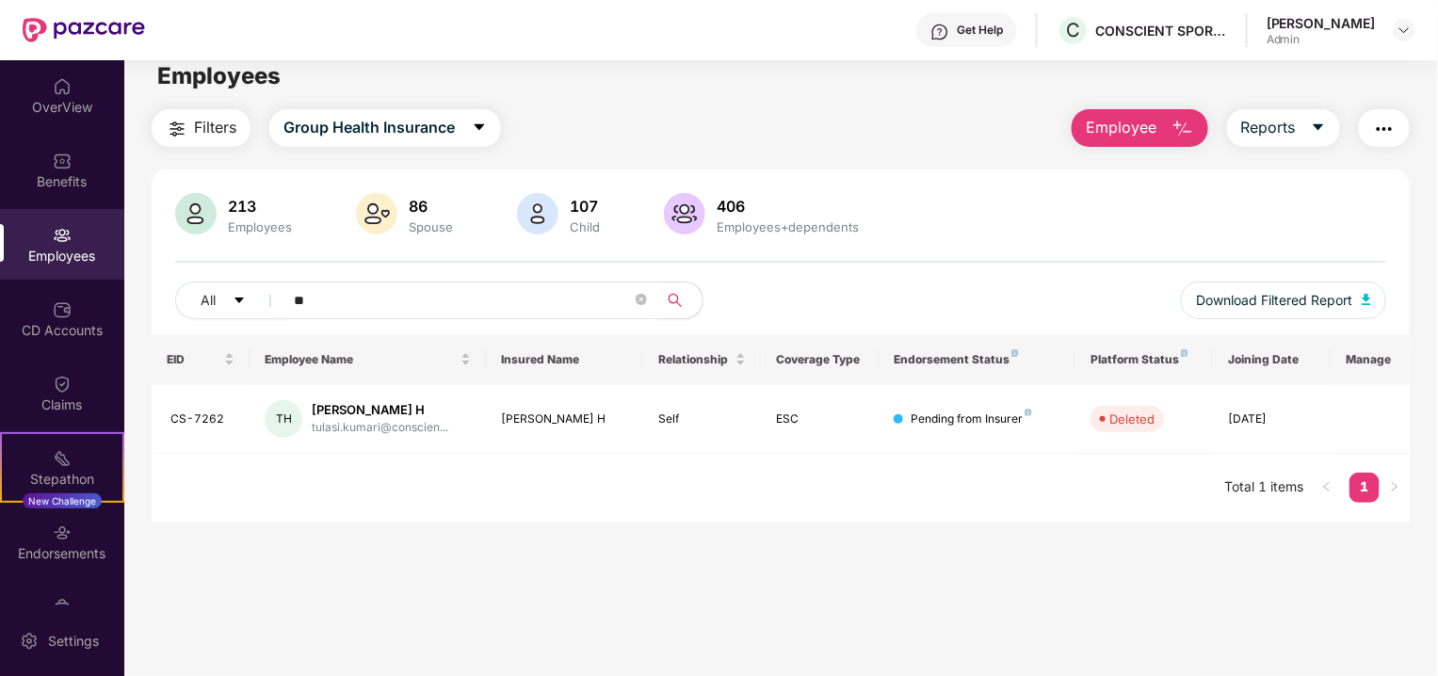
type input "*"
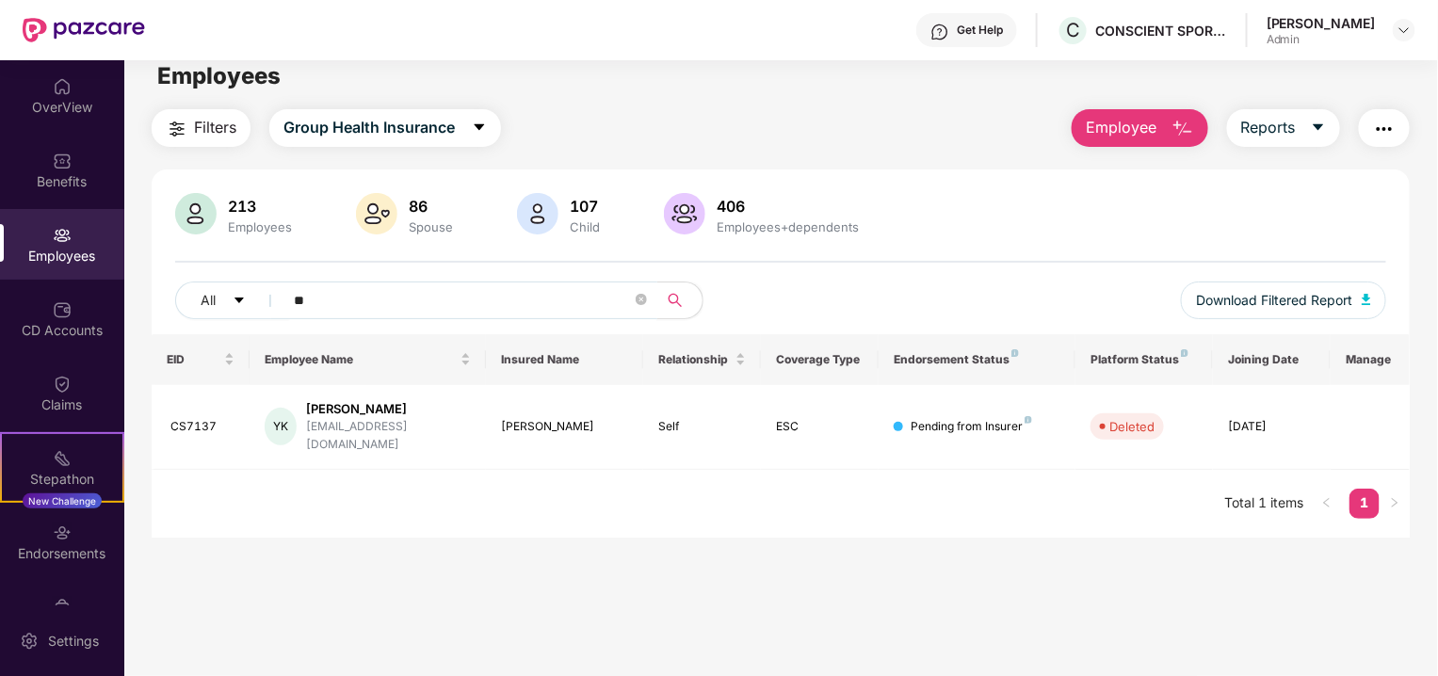
type input "*"
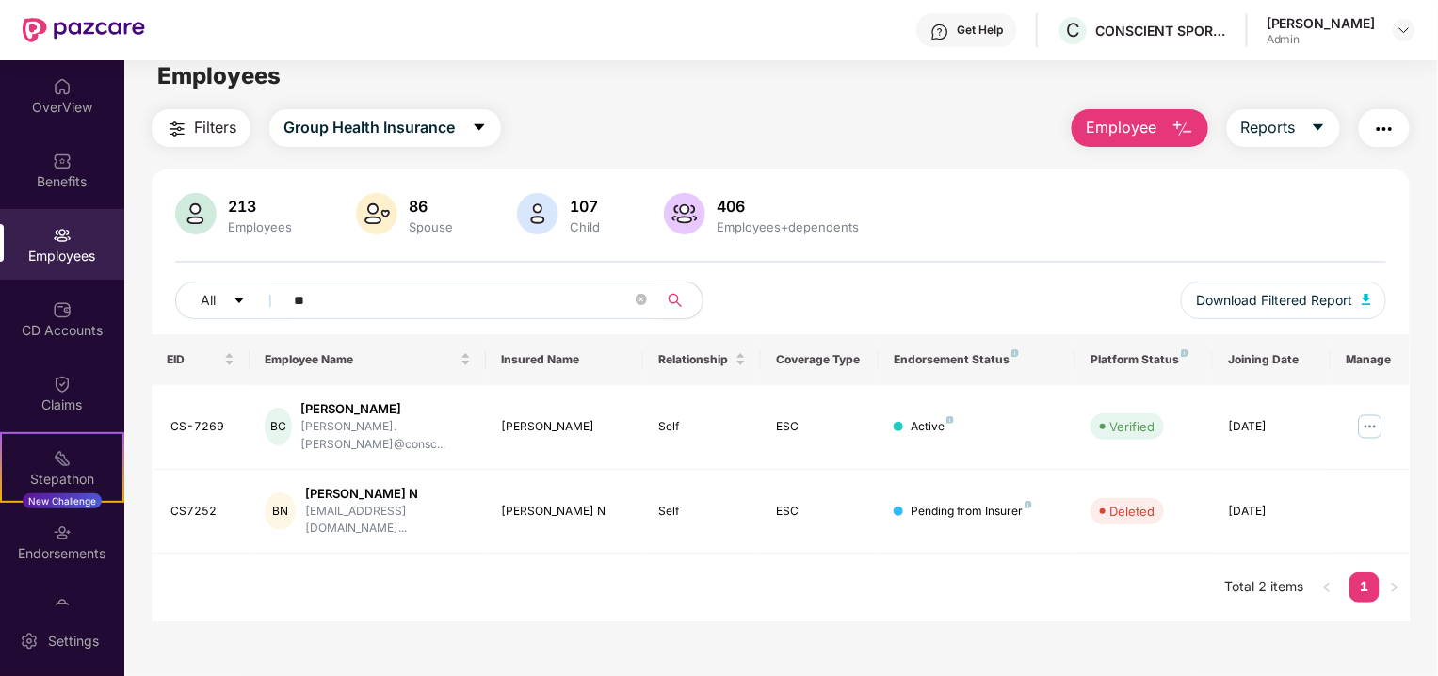
type input "*"
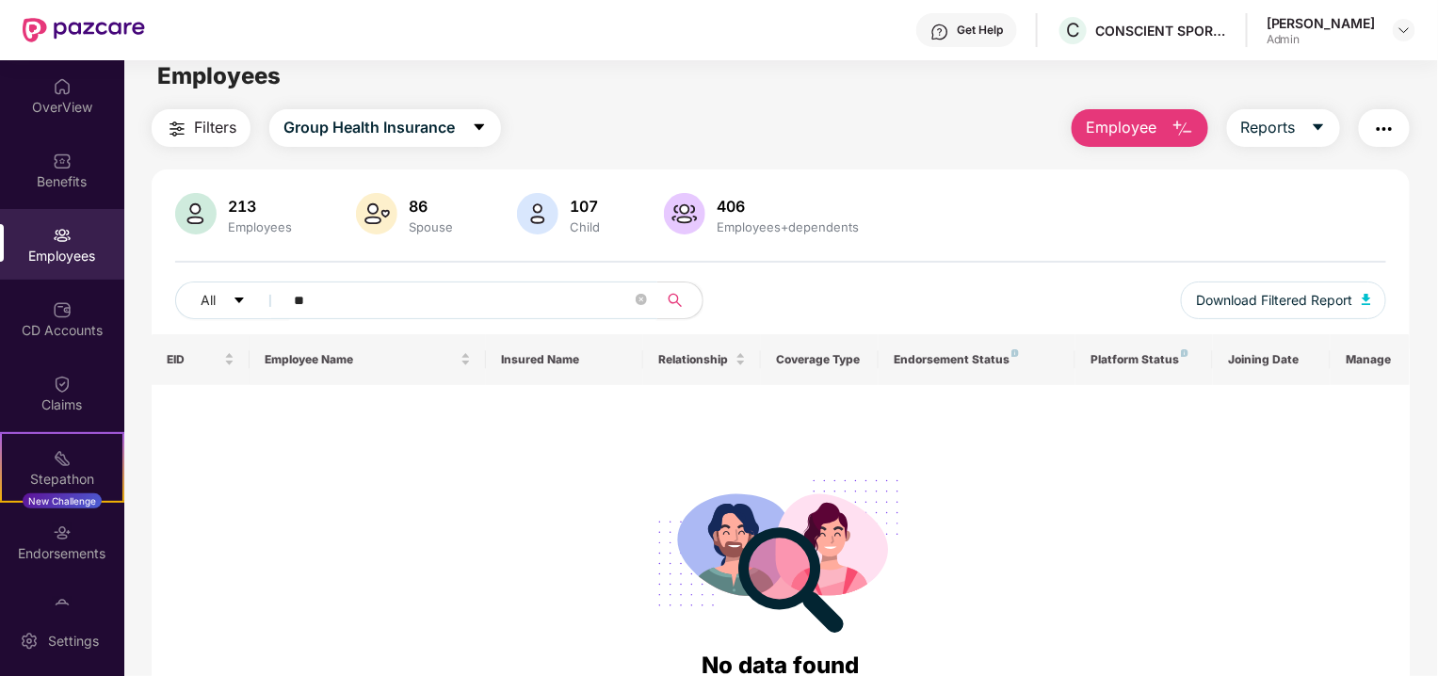
type input "*"
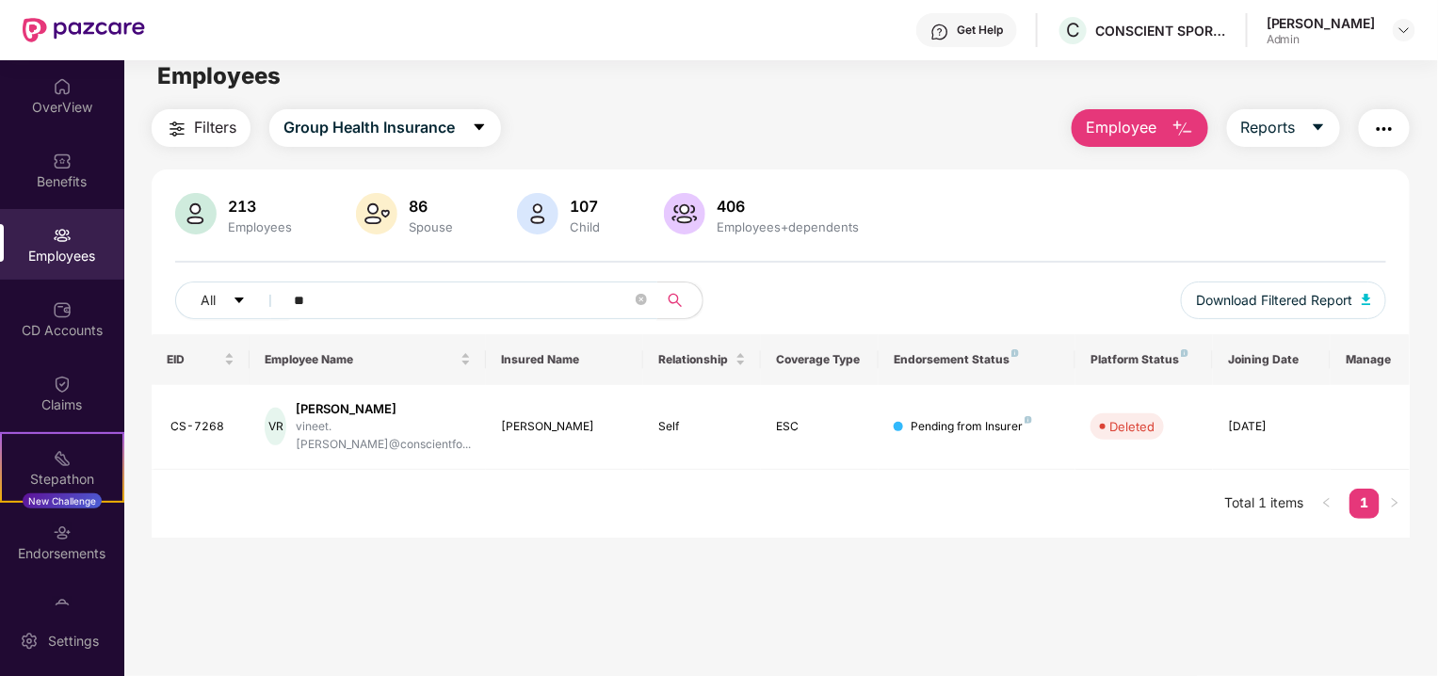
type input "*"
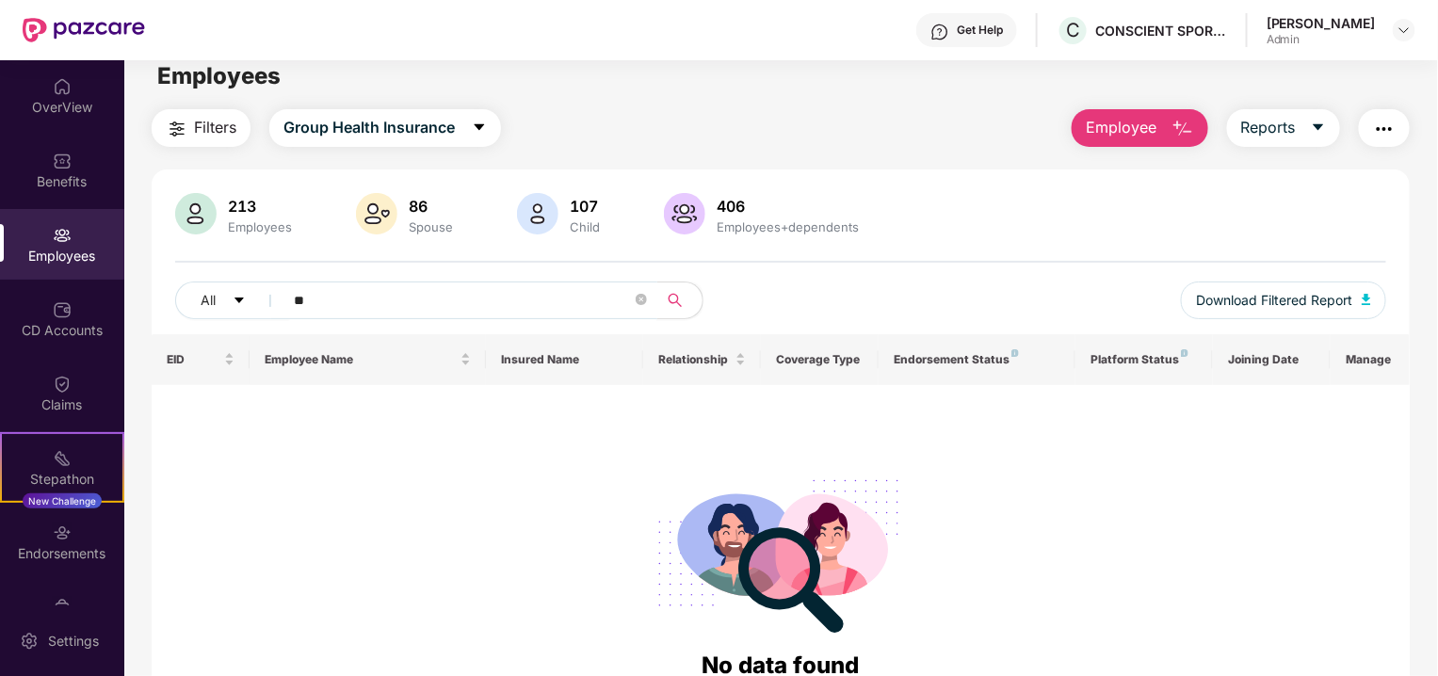
type input "*"
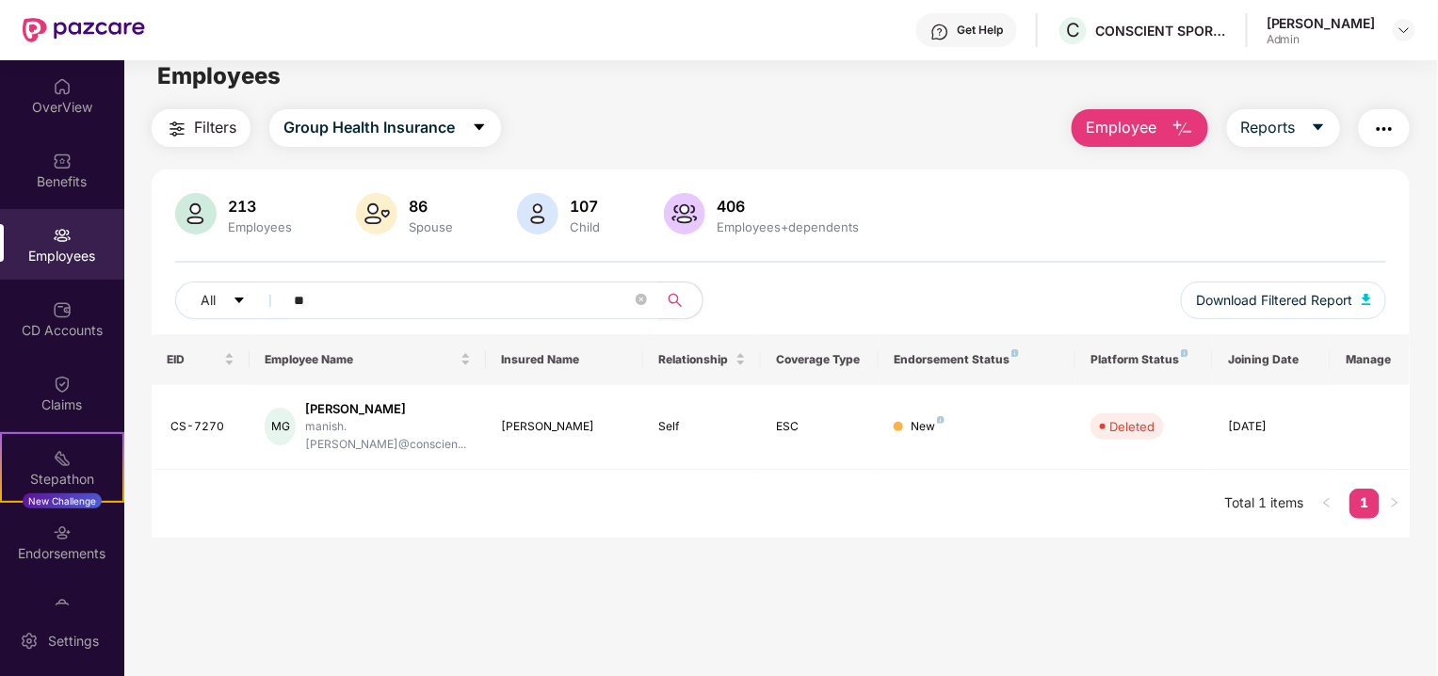
type input "*"
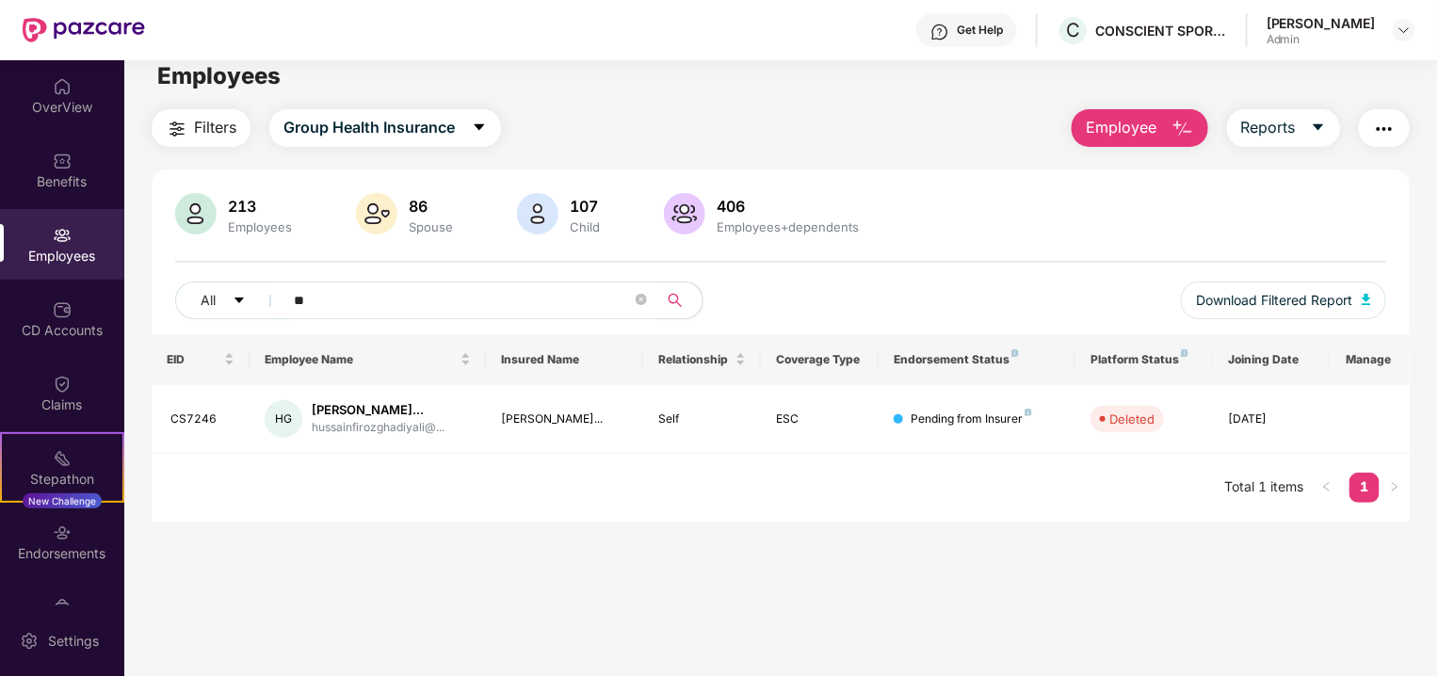
type input "*"
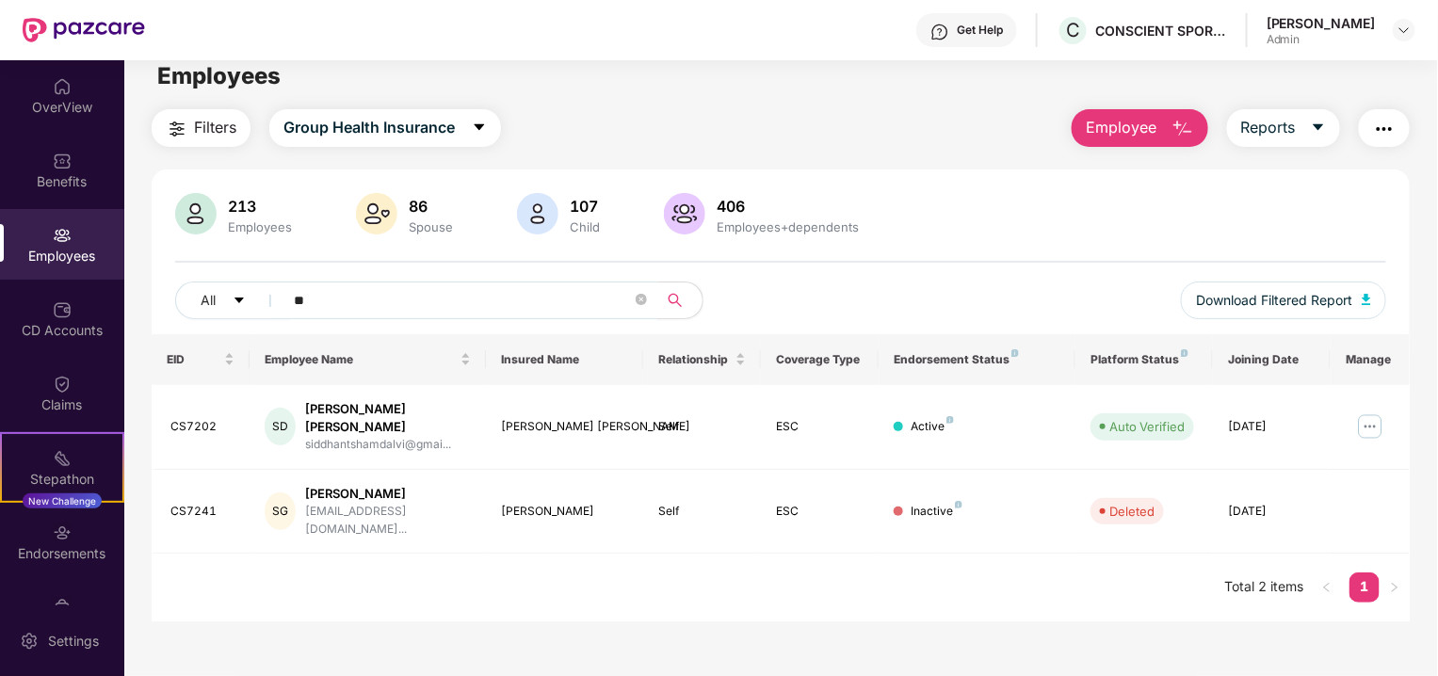
type input "*"
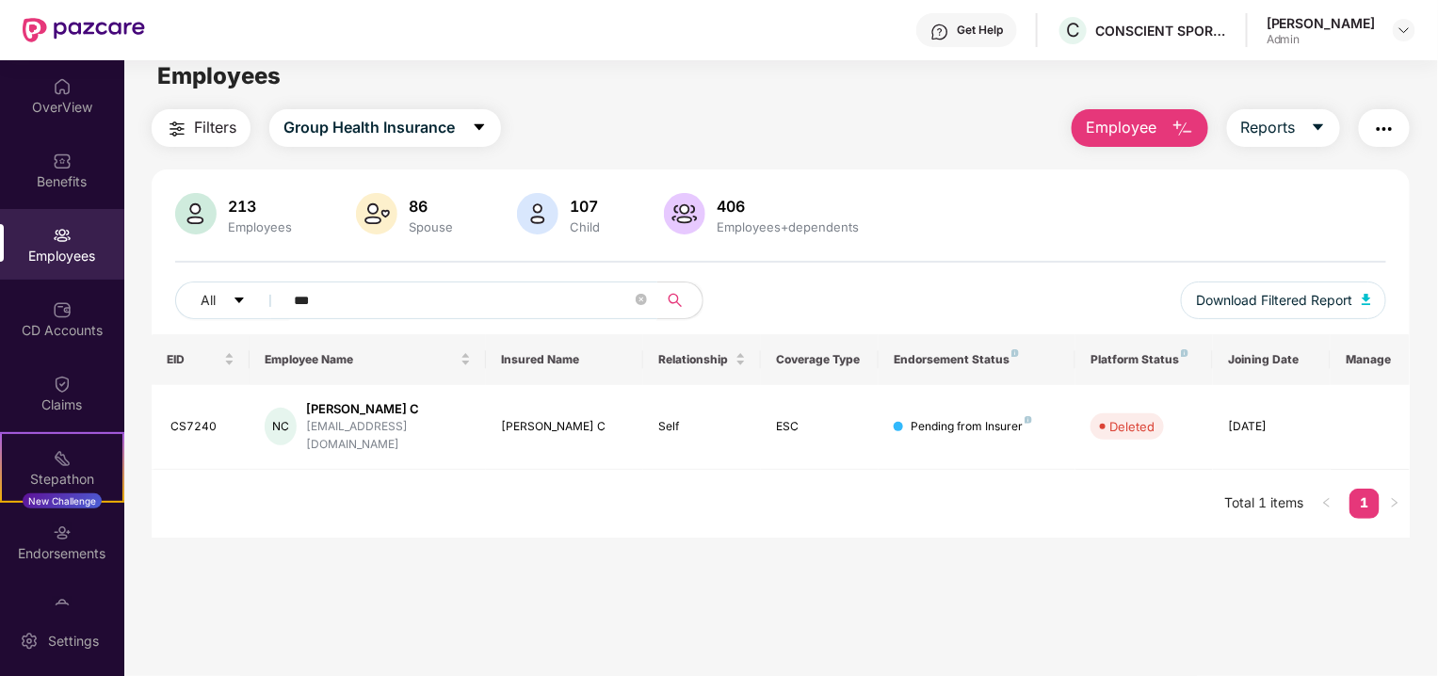
type input "*"
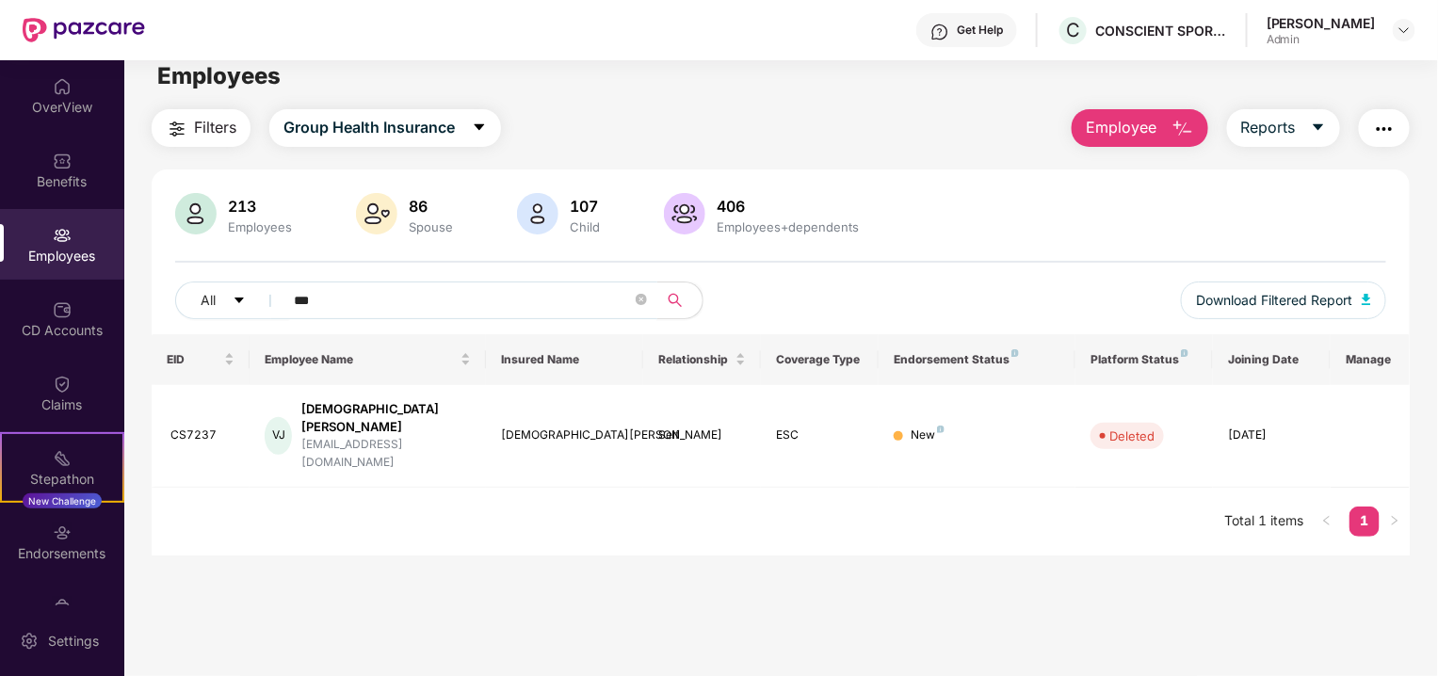
type input "*"
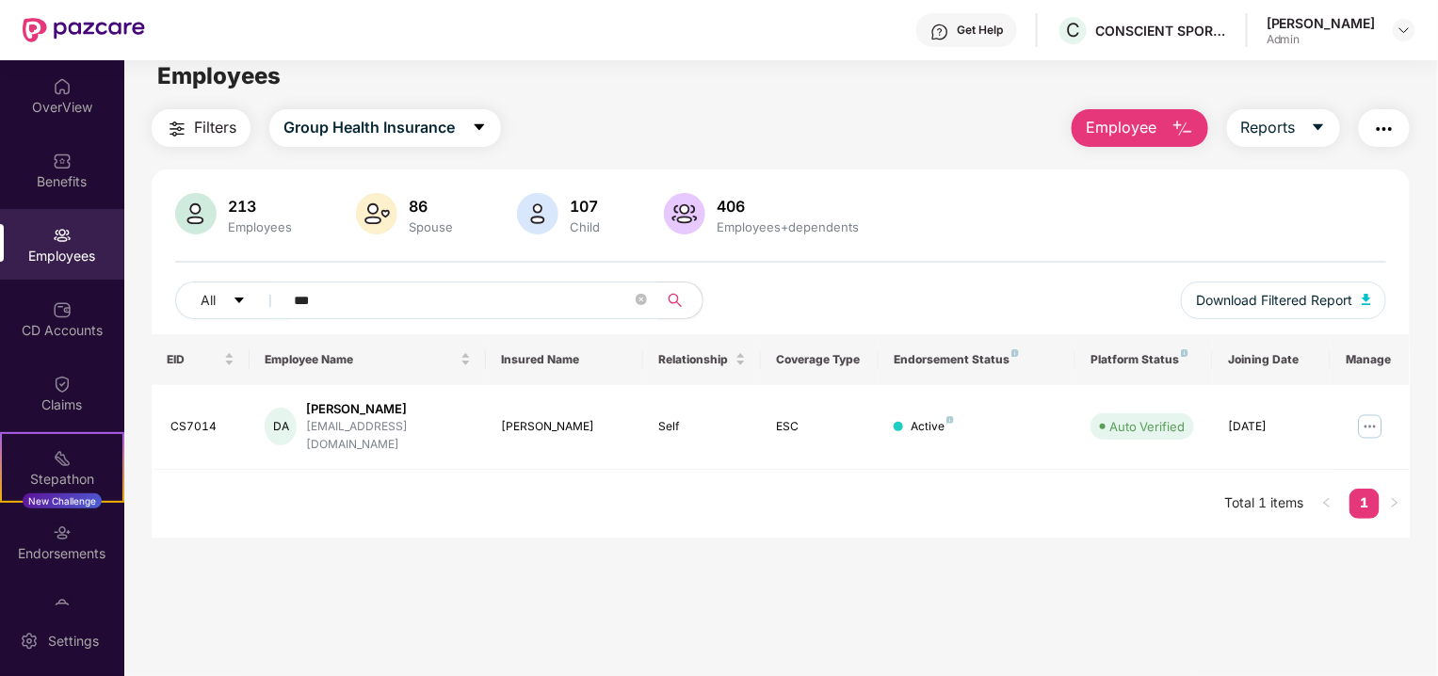
type input "*"
type input "*******"
click at [1372, 432] on img at bounding box center [1370, 427] width 30 height 30
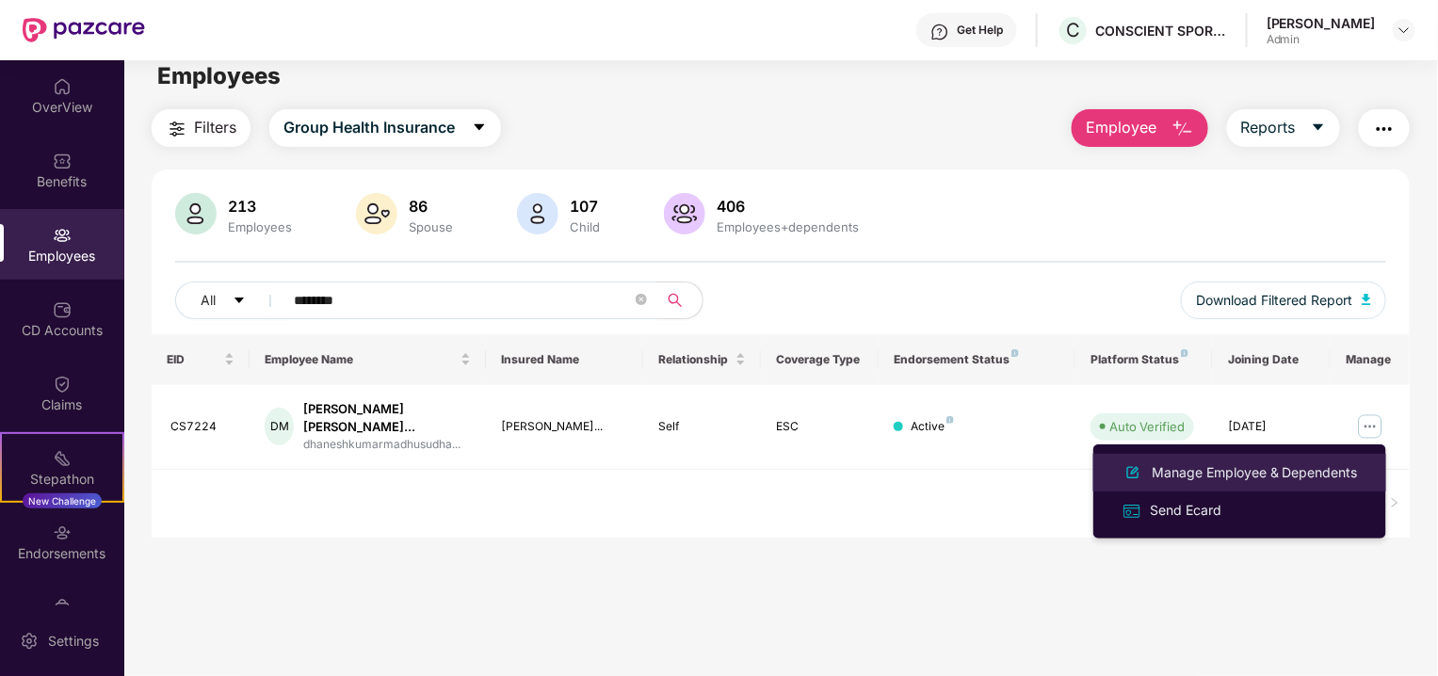
click at [1245, 468] on div "Manage Employee & Dependents" at bounding box center [1255, 472] width 214 height 21
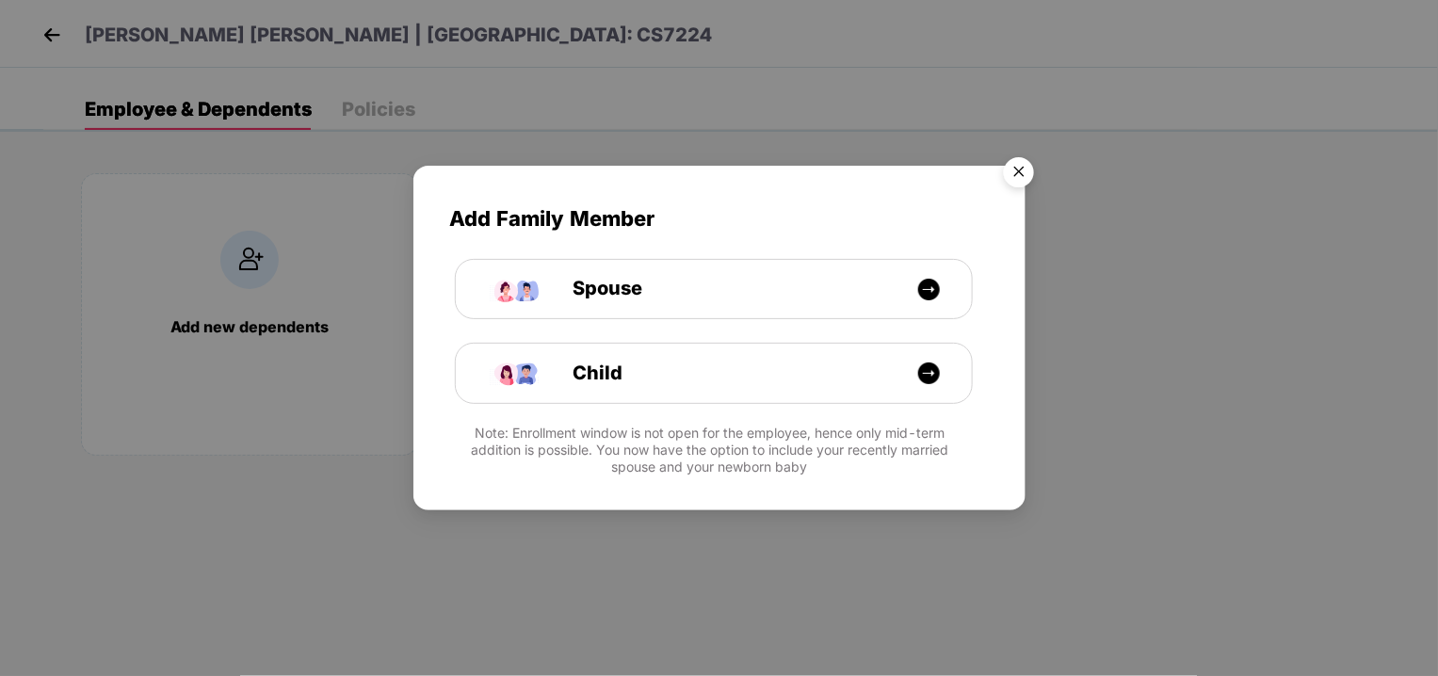
click at [1023, 170] on img "Close" at bounding box center [1019, 175] width 53 height 53
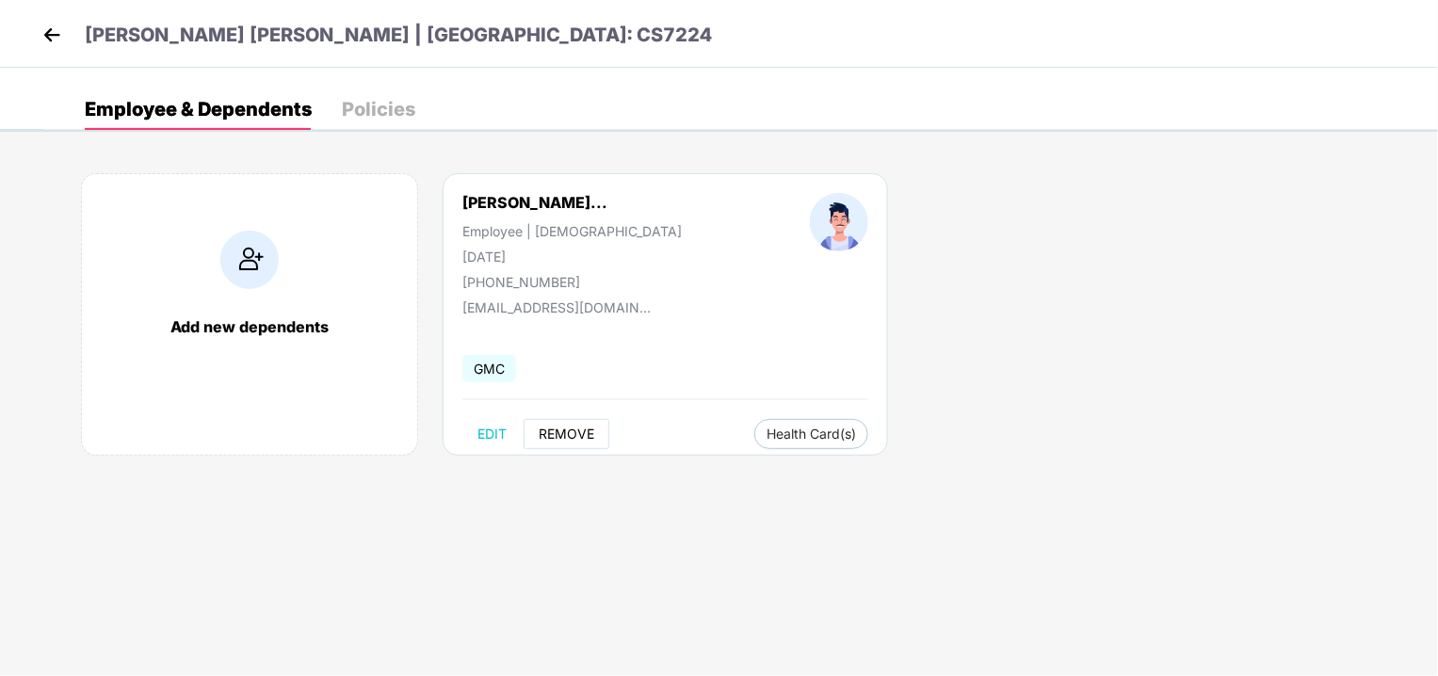
click at [551, 442] on button "REMOVE" at bounding box center [567, 434] width 86 height 30
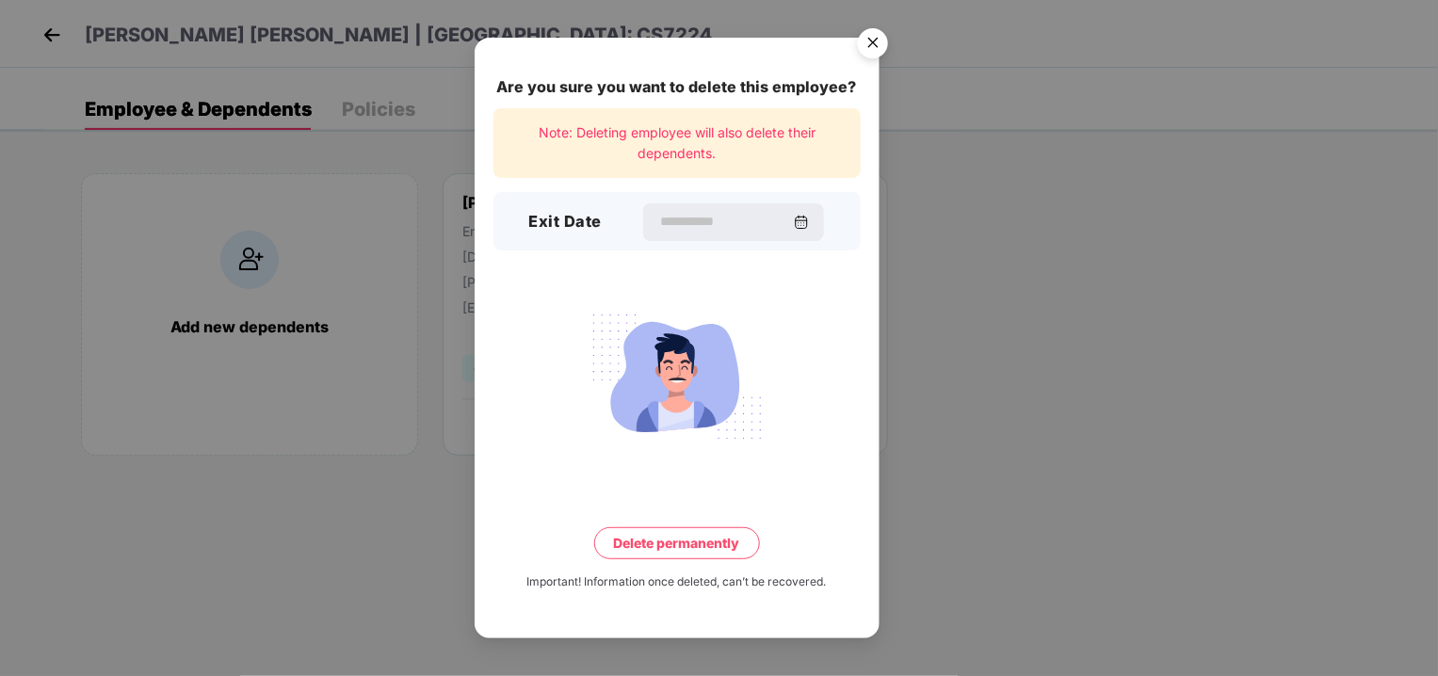
click at [693, 200] on div "Exit Date" at bounding box center [676, 221] width 367 height 58
click at [688, 219] on input at bounding box center [726, 222] width 136 height 20
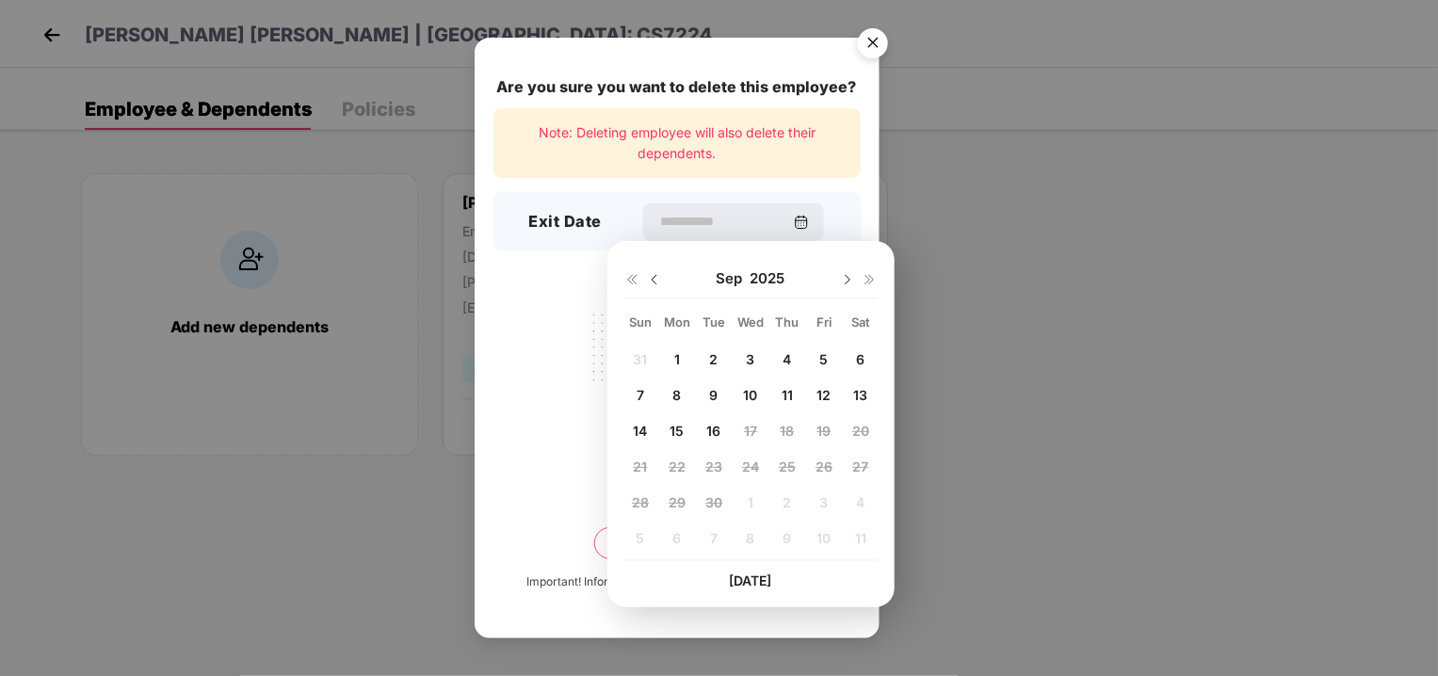
click at [654, 283] on img at bounding box center [654, 279] width 15 height 15
click at [642, 531] on span "31" at bounding box center [641, 538] width 14 height 16
type input "**********"
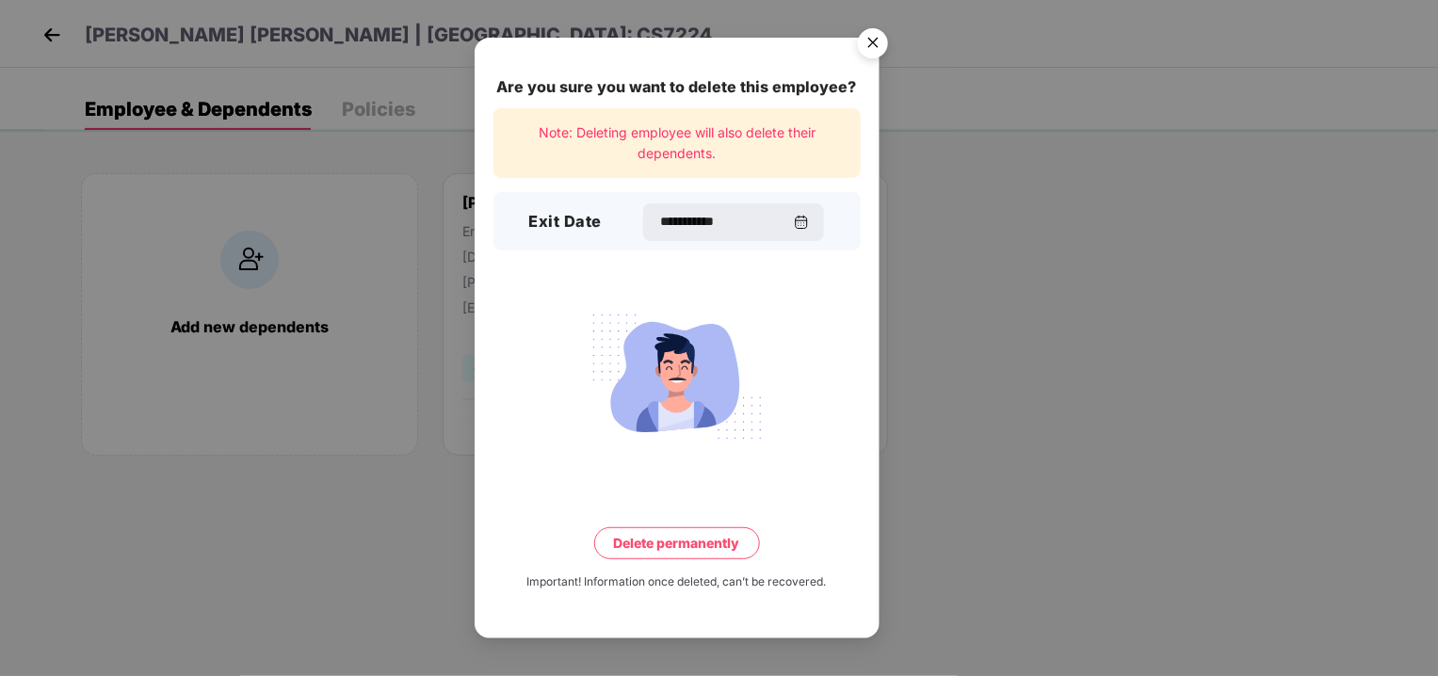
click at [643, 541] on button "Delete permanently" at bounding box center [677, 543] width 166 height 32
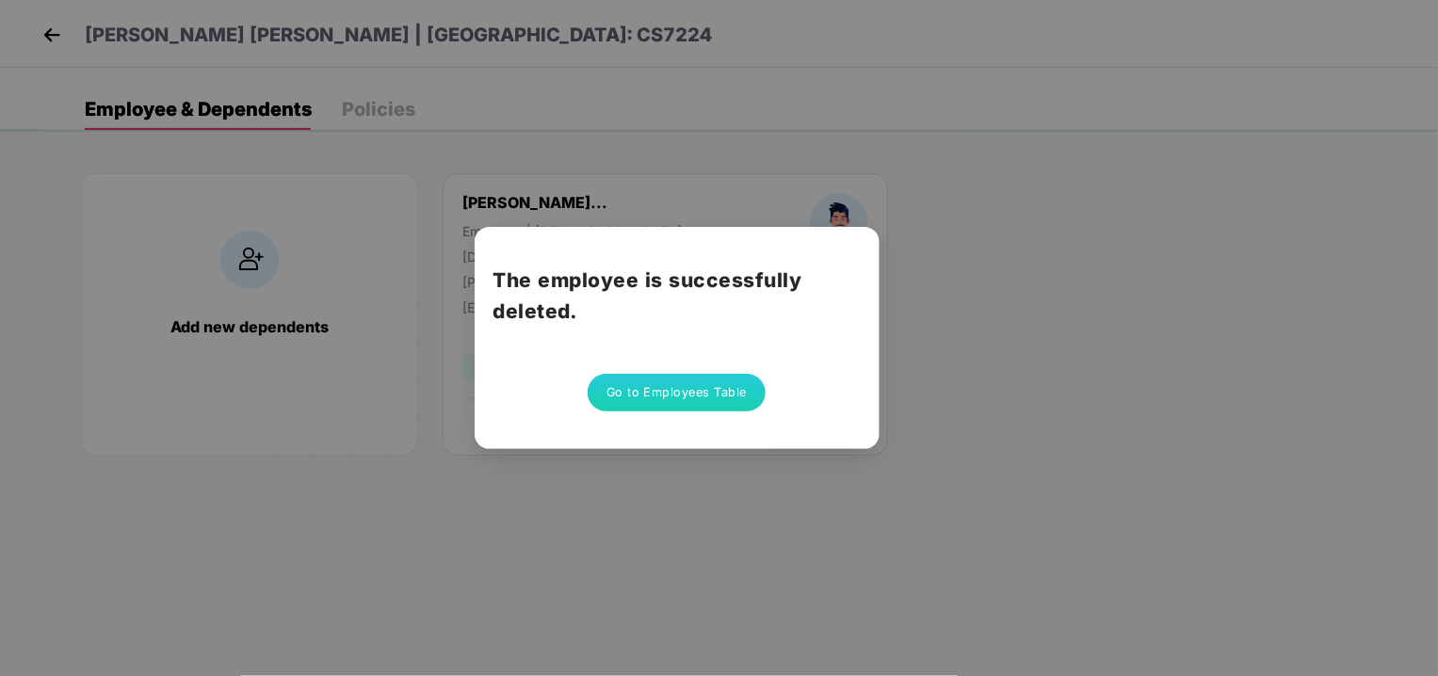
click at [705, 398] on button "Go to Employees Table" at bounding box center [677, 393] width 179 height 38
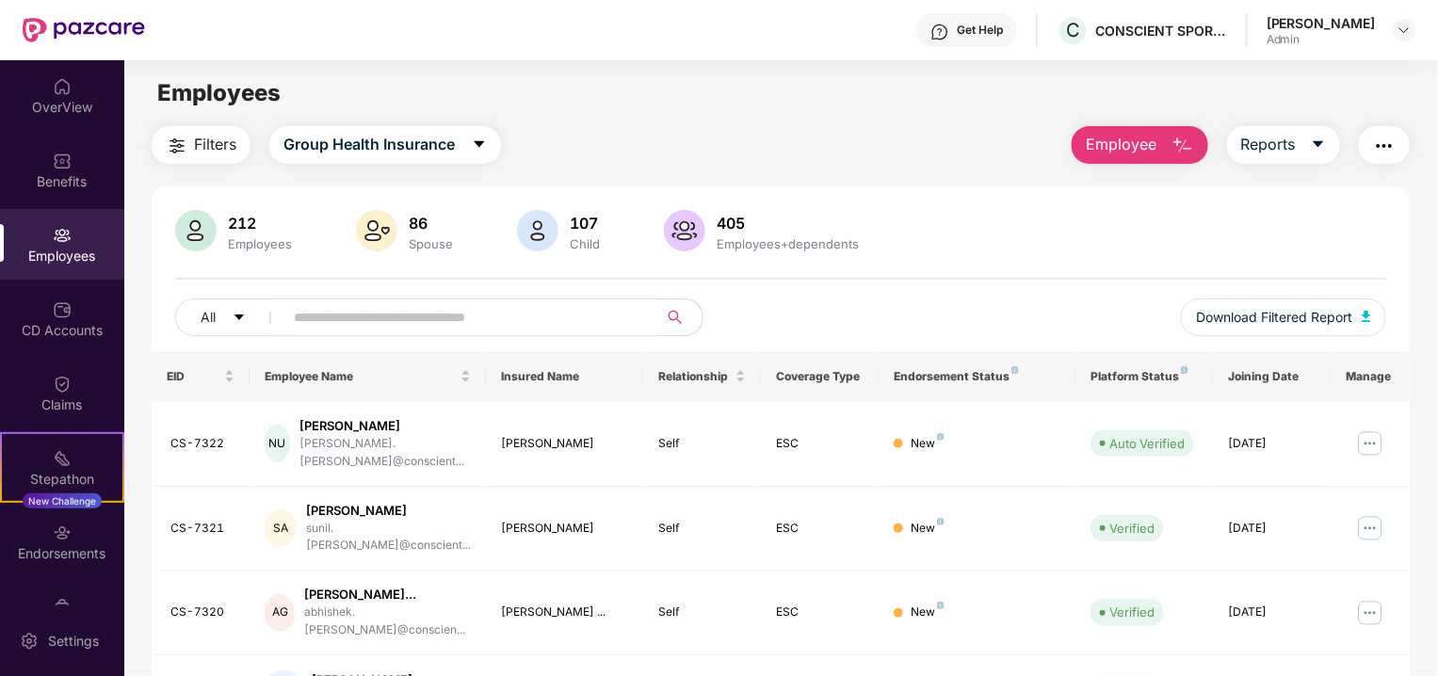
click at [495, 307] on input "text" at bounding box center [463, 317] width 338 height 28
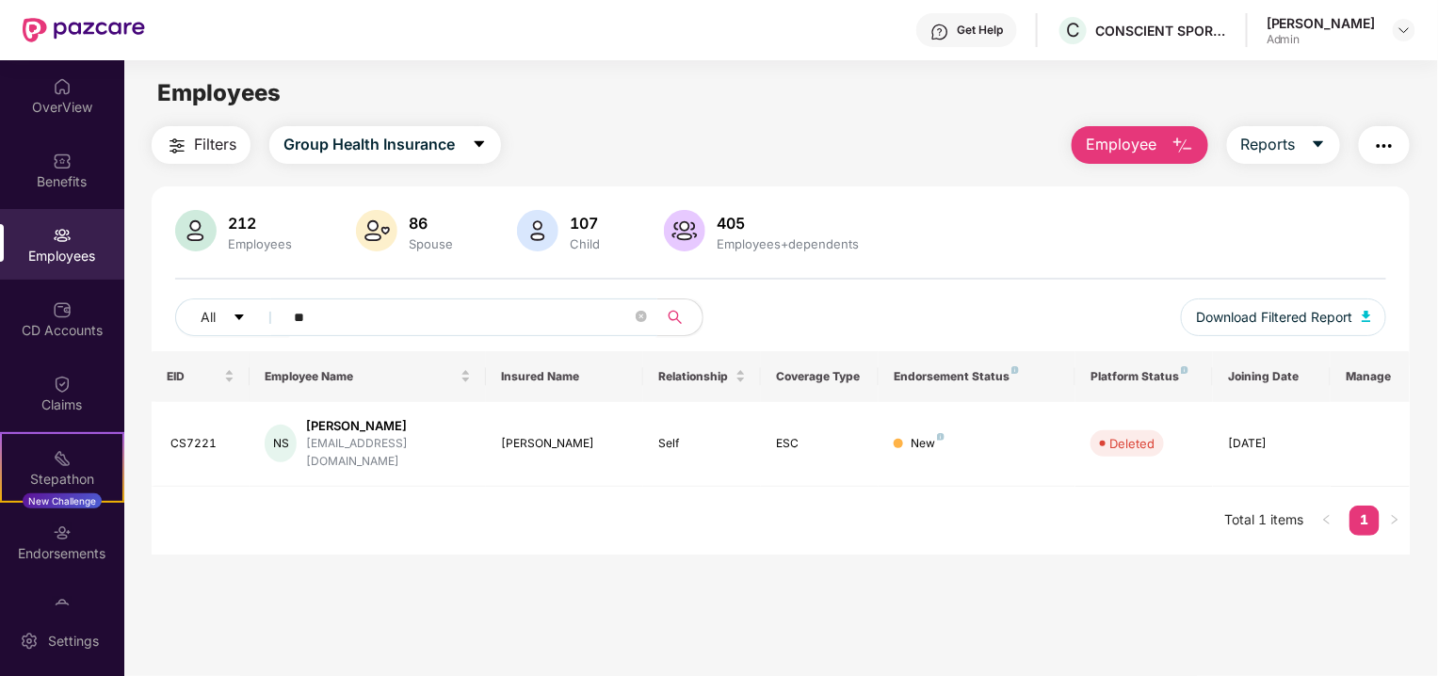
type input "*"
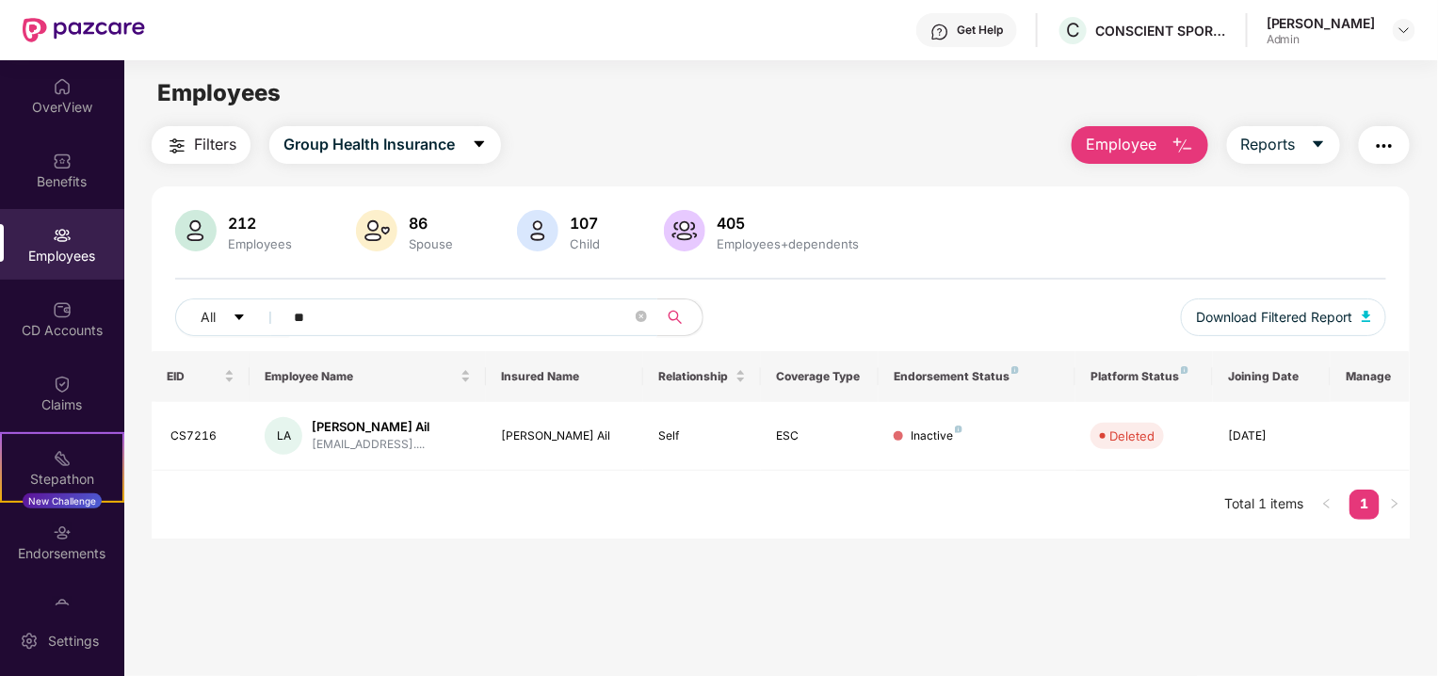
type input "*"
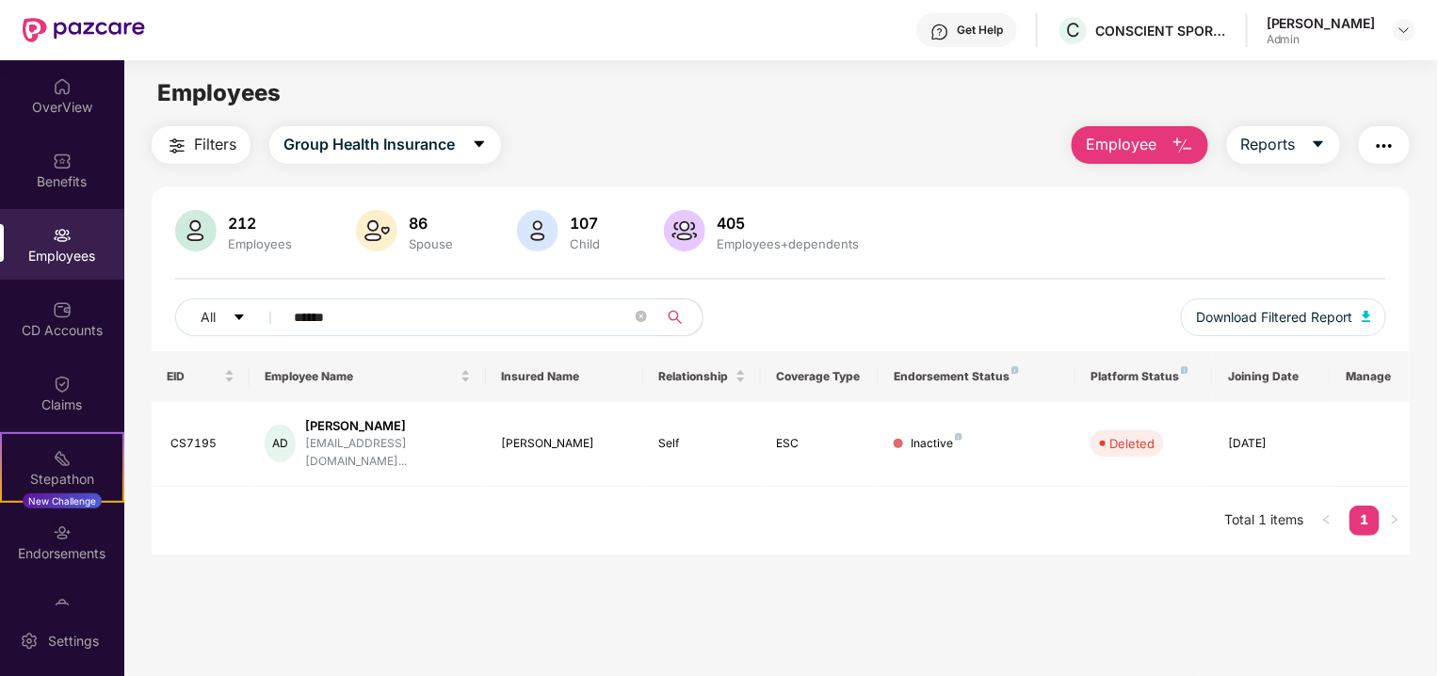
type input "******"
click at [495, 307] on input "******" at bounding box center [463, 317] width 338 height 28
type input "*"
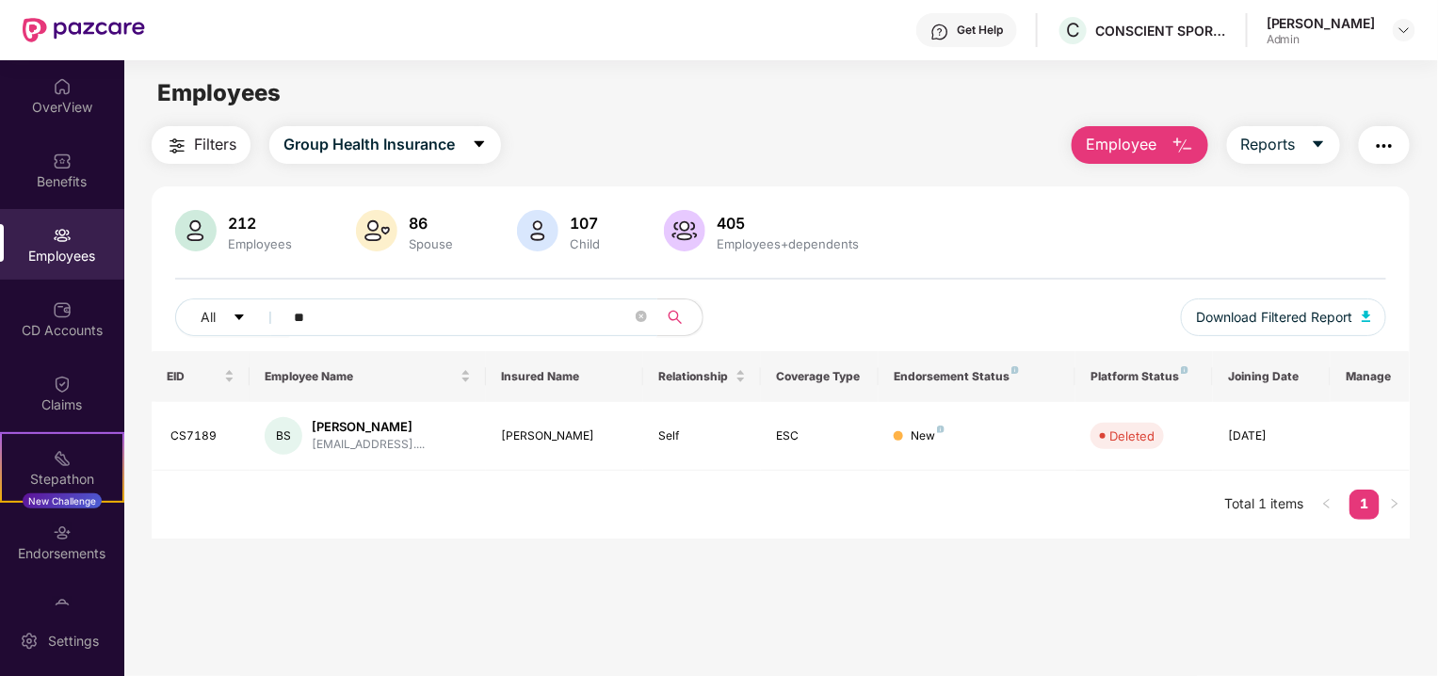
type input "*"
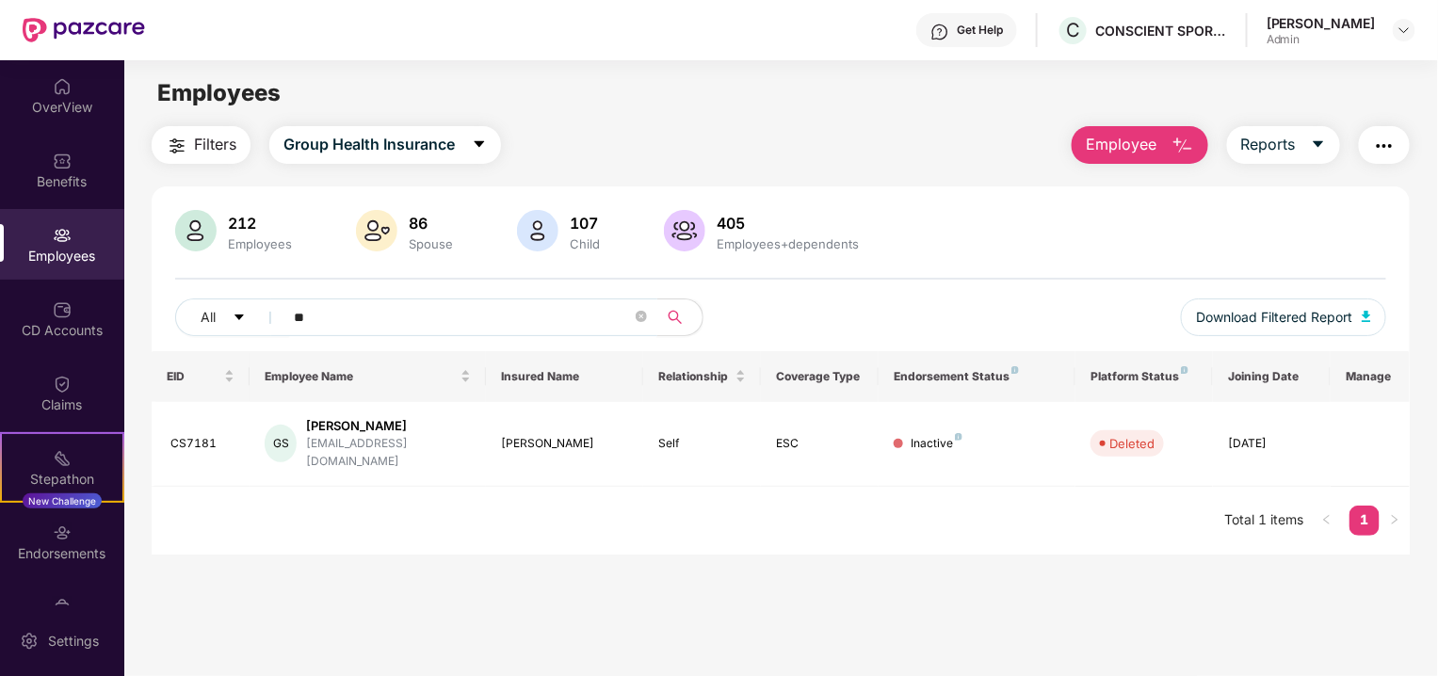
type input "*"
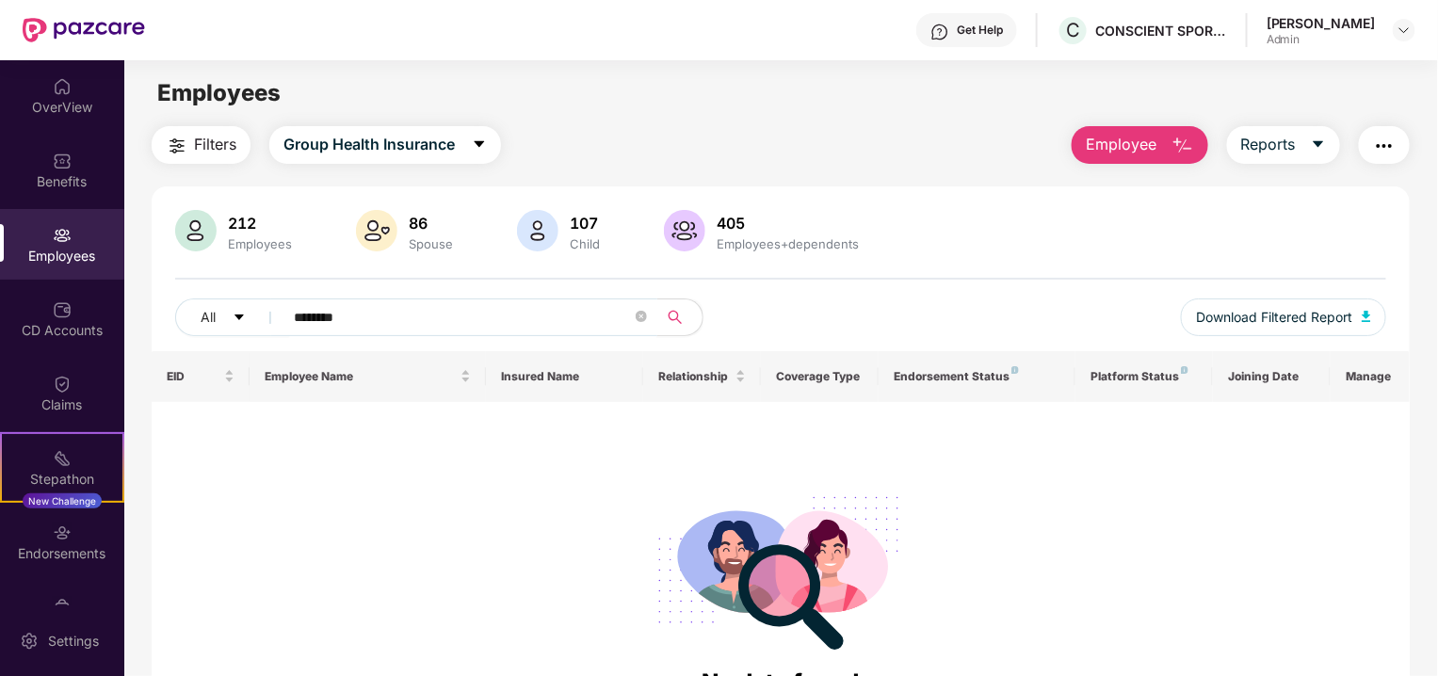
type input "********"
click at [654, 402] on div "No data found" at bounding box center [781, 559] width 1258 height 314
click at [639, 318] on icon "close-circle" at bounding box center [641, 316] width 11 height 11
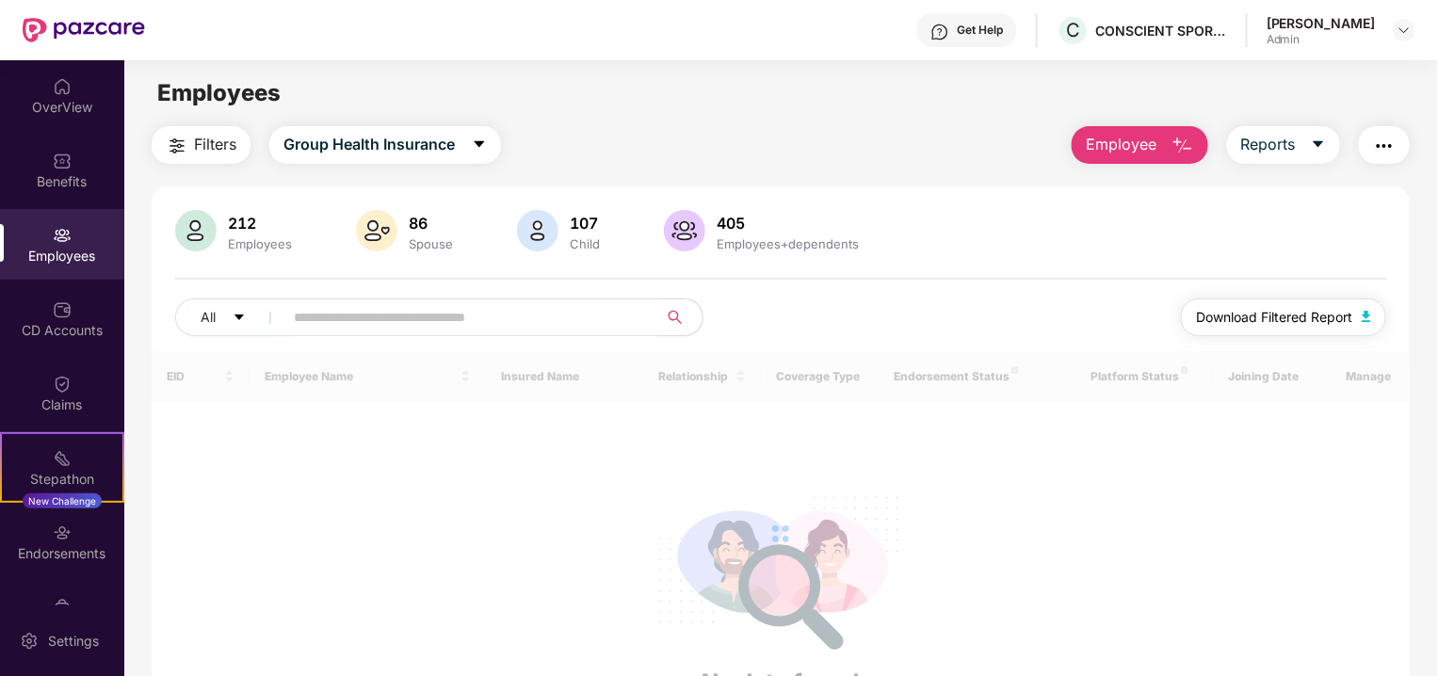
click at [1261, 303] on button "Download Filtered Report" at bounding box center [1283, 318] width 205 height 38
